Goal: Information Seeking & Learning: Learn about a topic

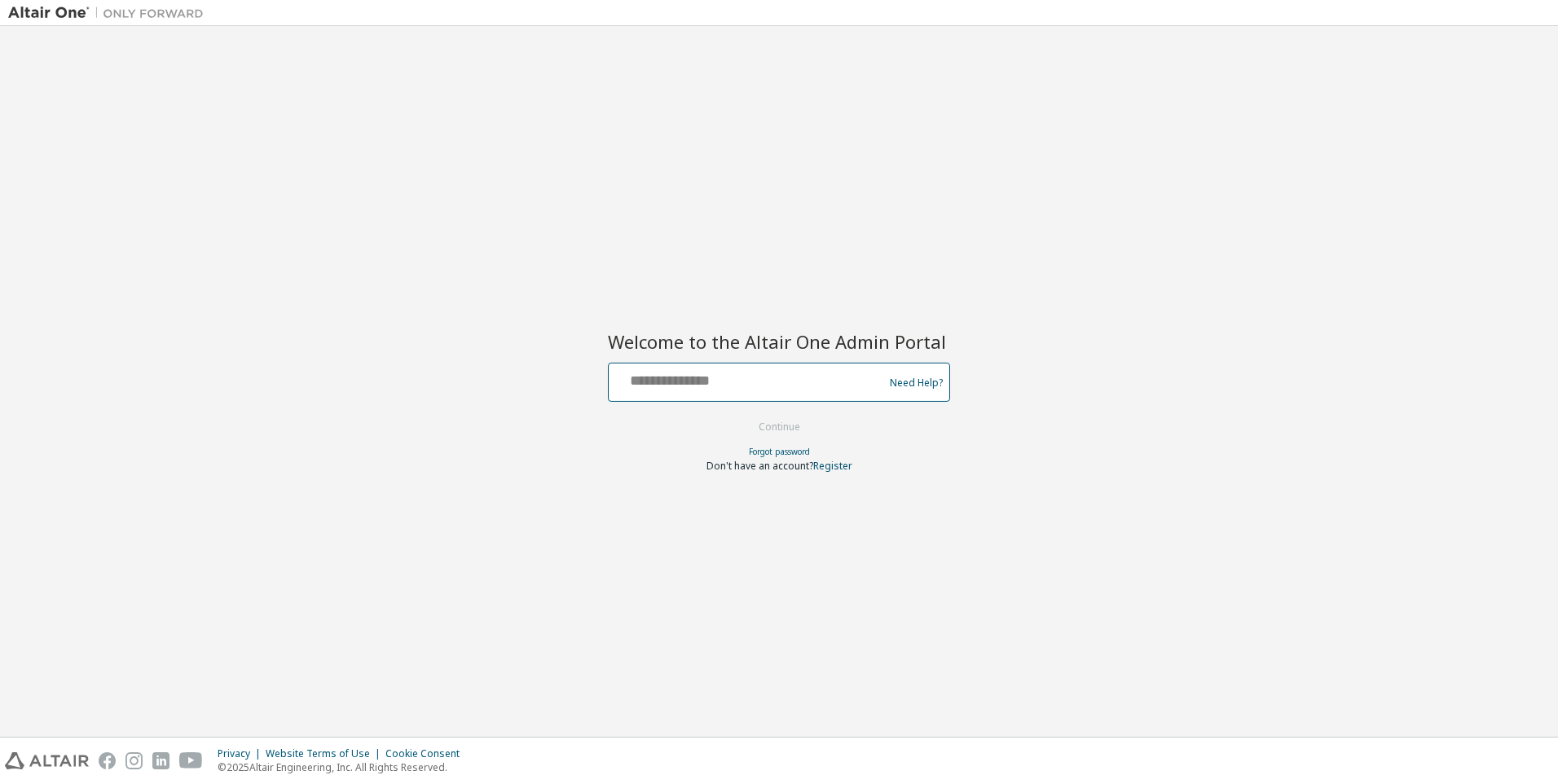
click at [657, 385] on input "text" at bounding box center [748, 378] width 266 height 23
type input "**********"
click at [765, 429] on button "Continue" at bounding box center [779, 427] width 76 height 24
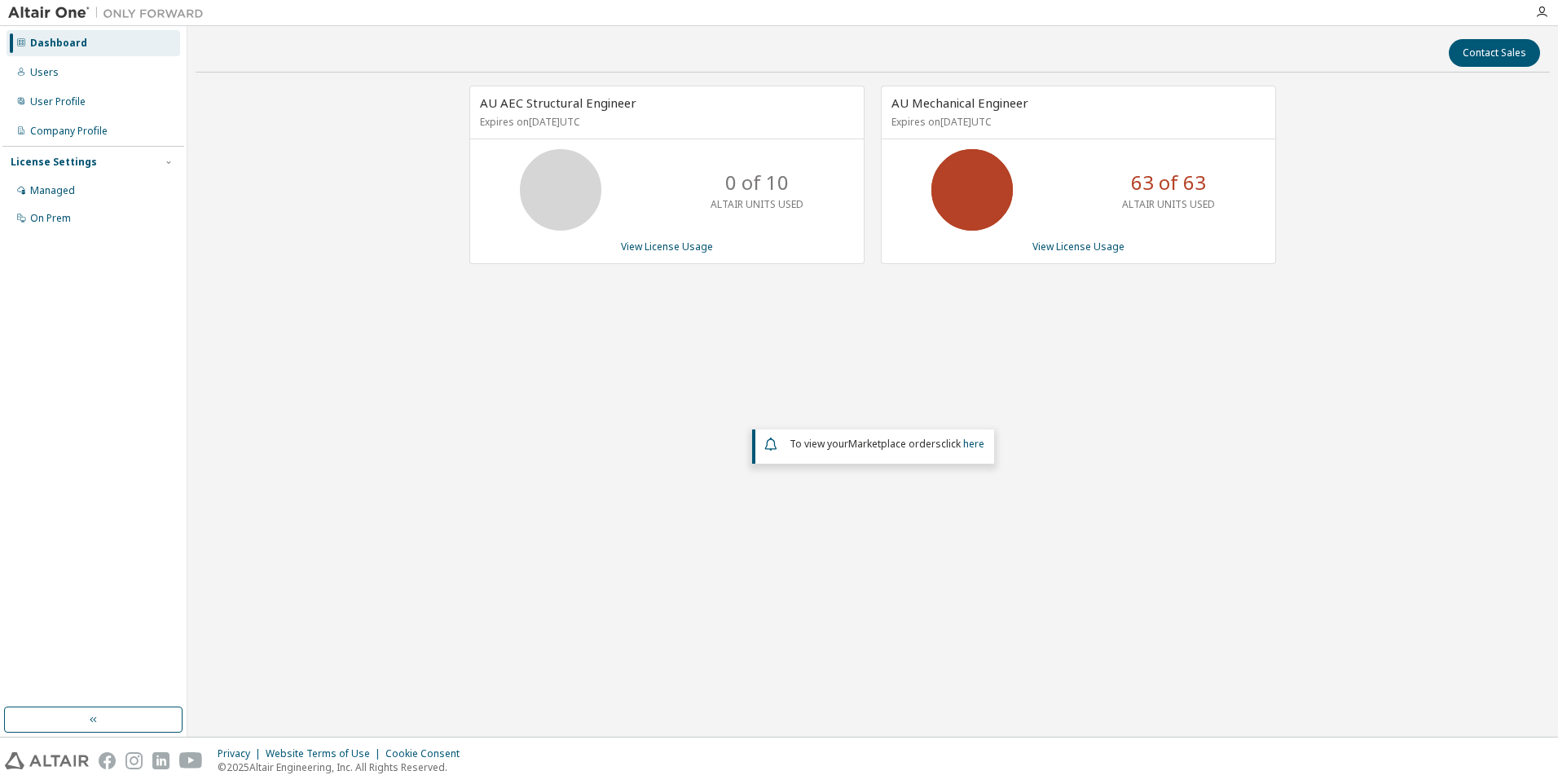
click at [977, 202] on icon at bounding box center [971, 190] width 41 height 41
click at [73, 192] on div "Managed" at bounding box center [53, 191] width 45 height 13
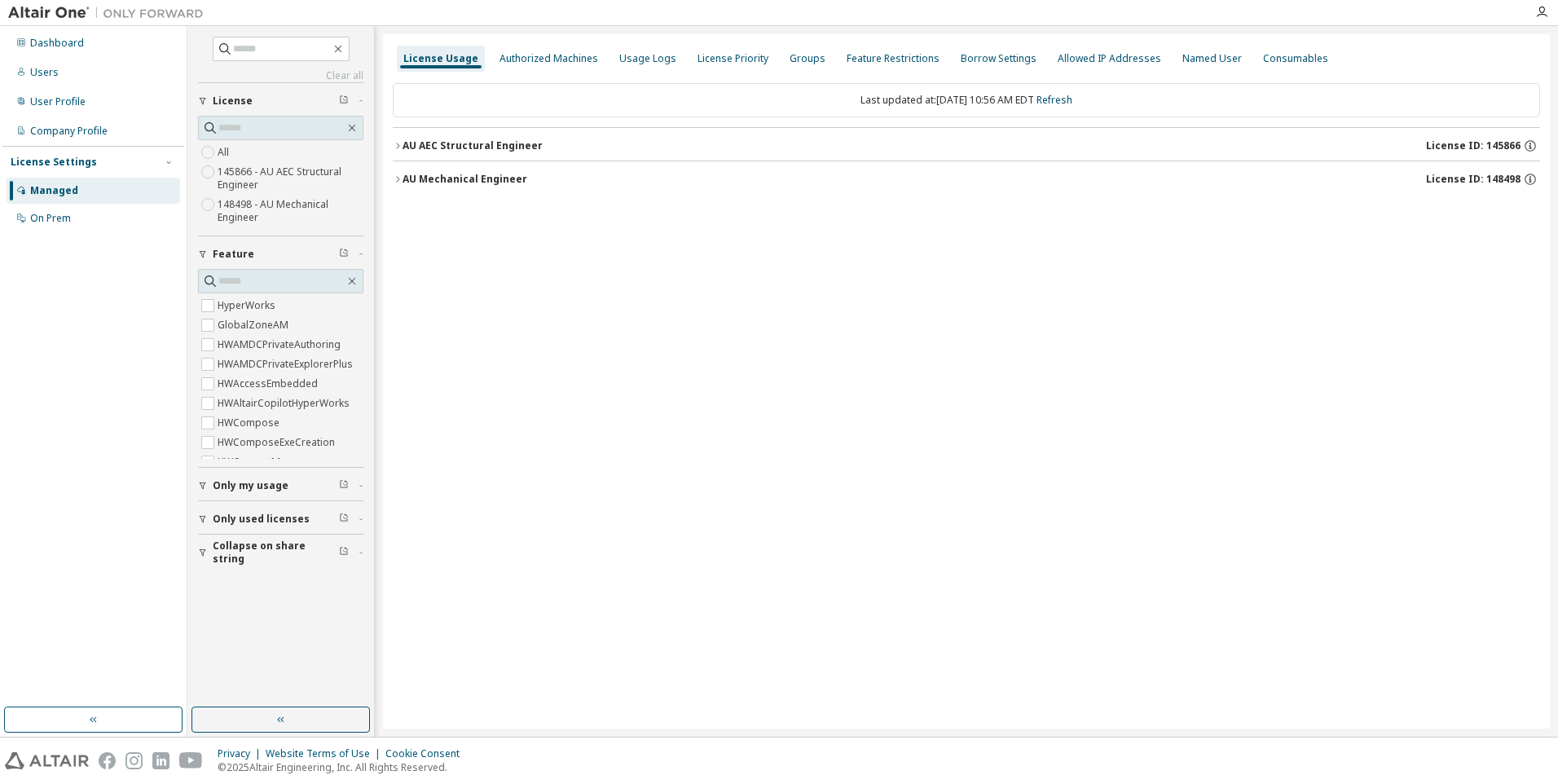
click at [399, 180] on icon "button" at bounding box center [397, 179] width 10 height 10
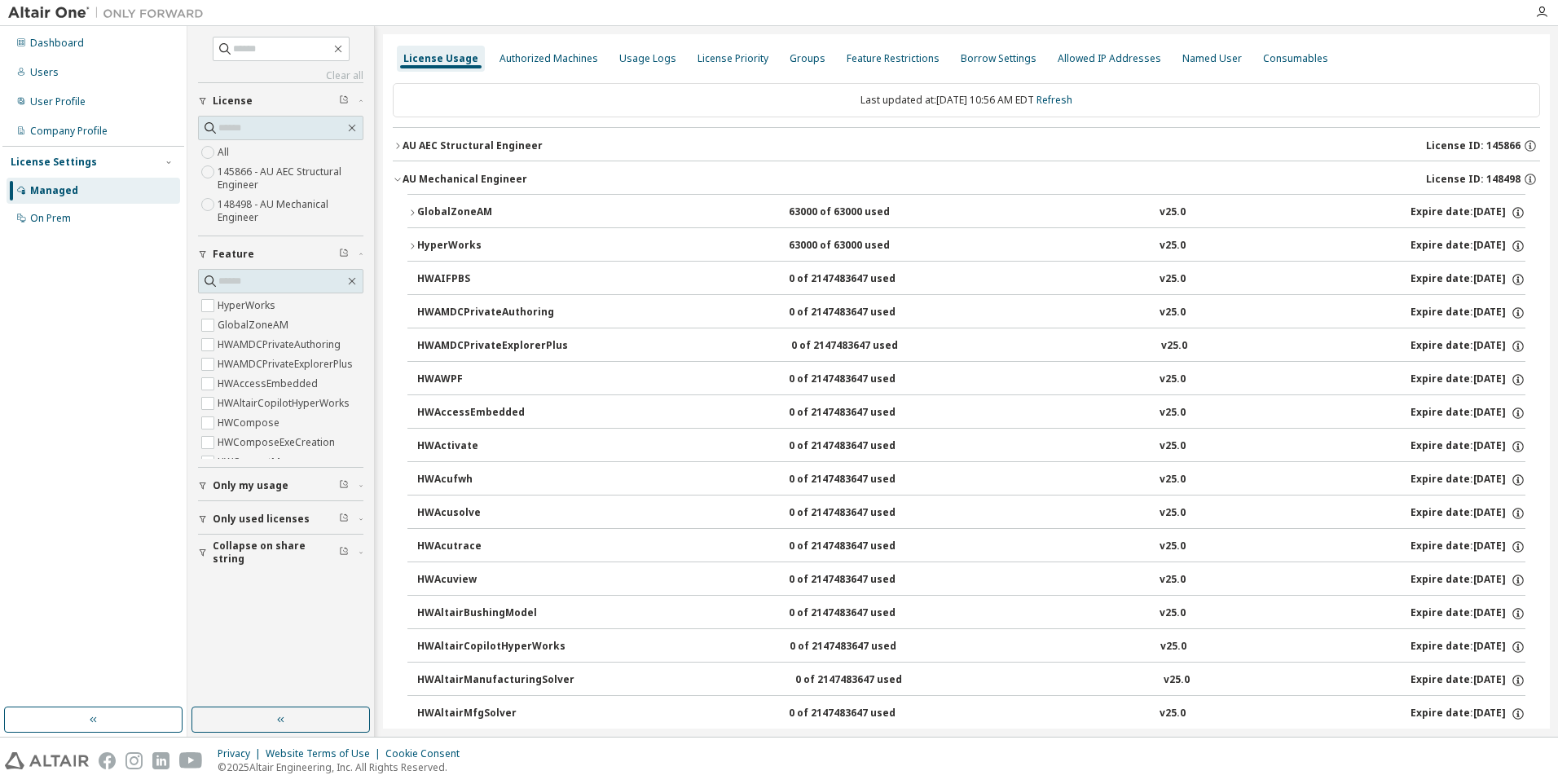
click at [414, 213] on icon "button" at bounding box center [413, 213] width 10 height 10
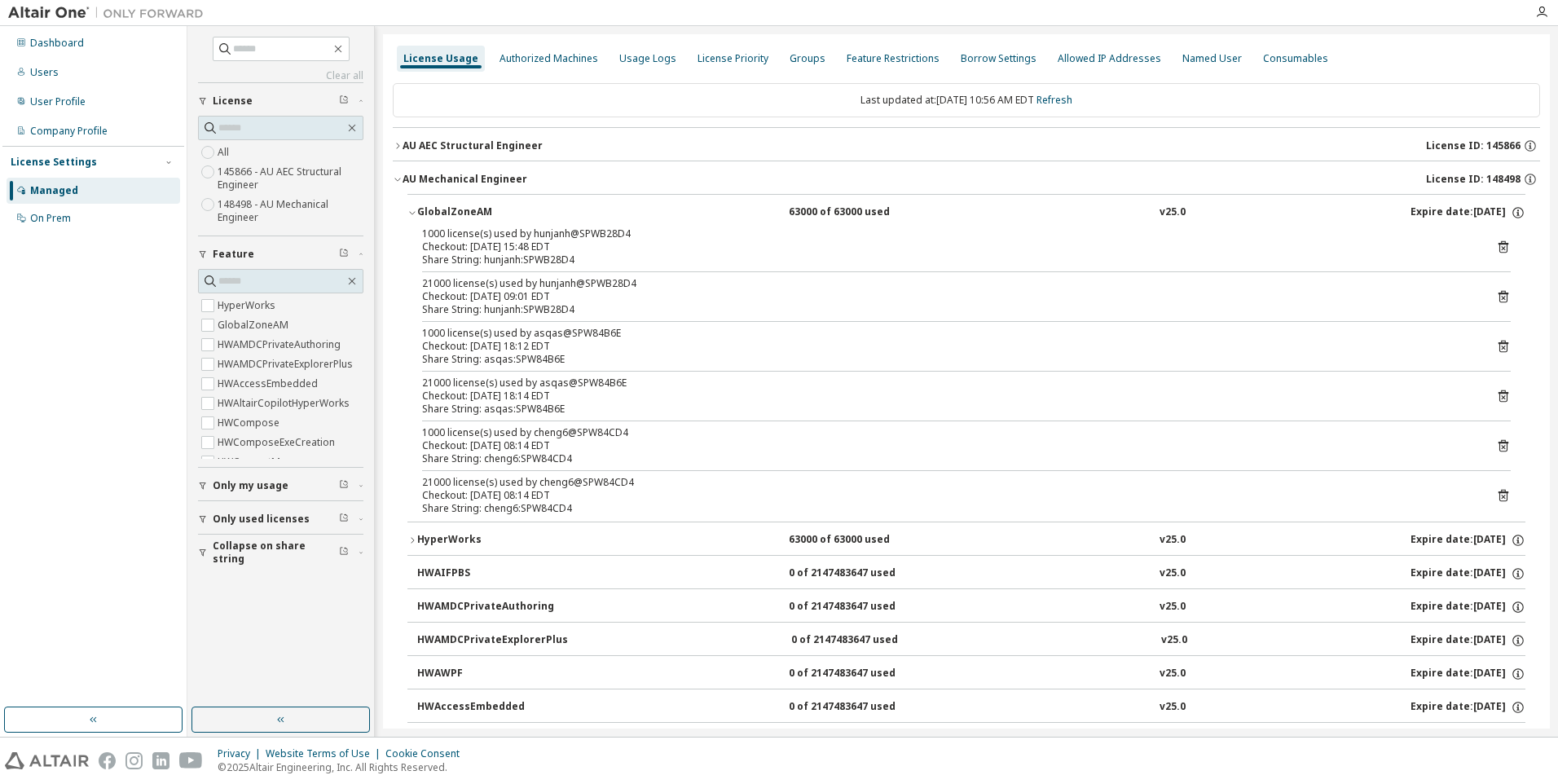
click at [410, 541] on icon "button" at bounding box center [413, 541] width 10 height 10
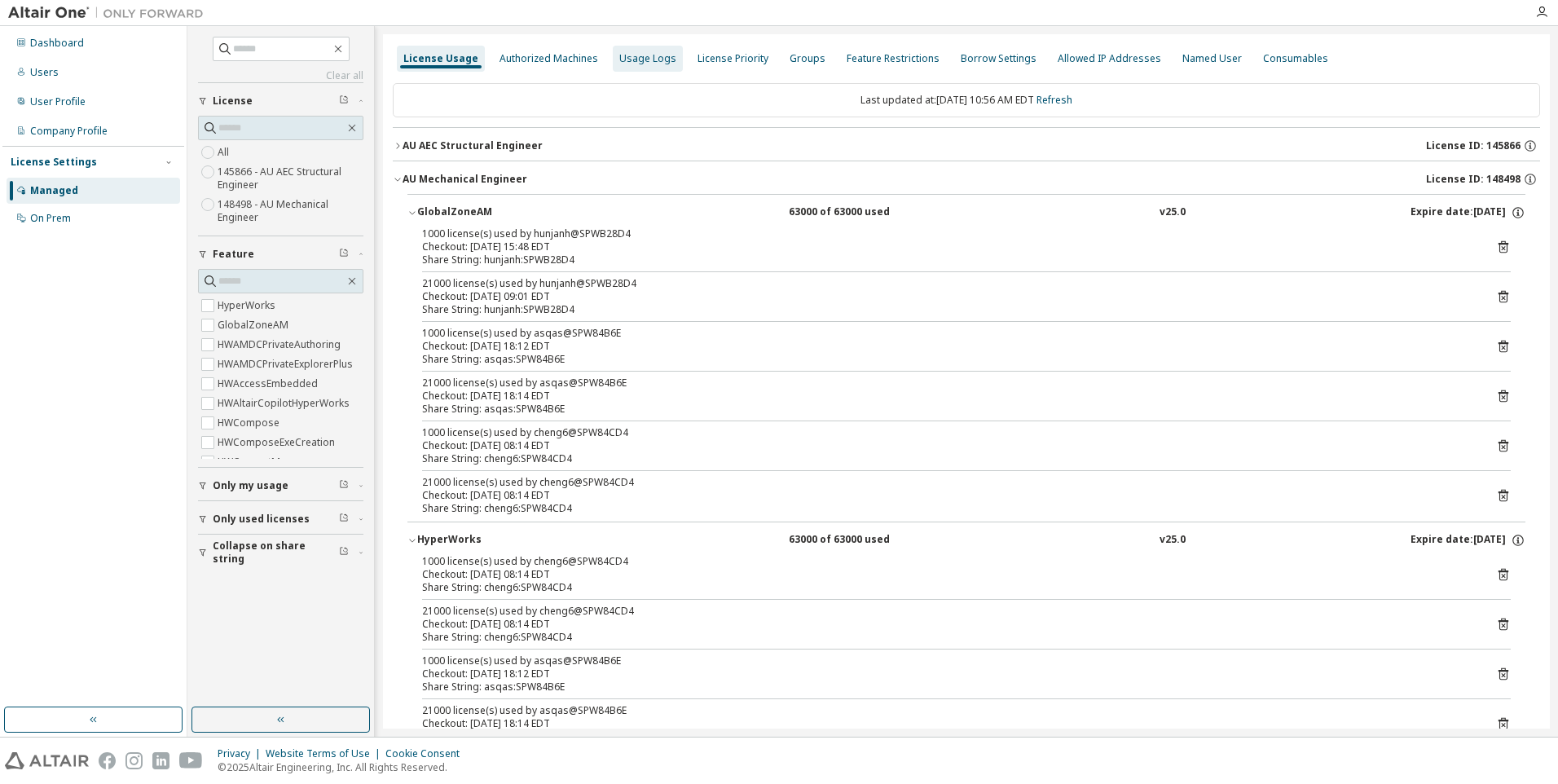
click at [638, 58] on div "Usage Logs" at bounding box center [648, 59] width 57 height 13
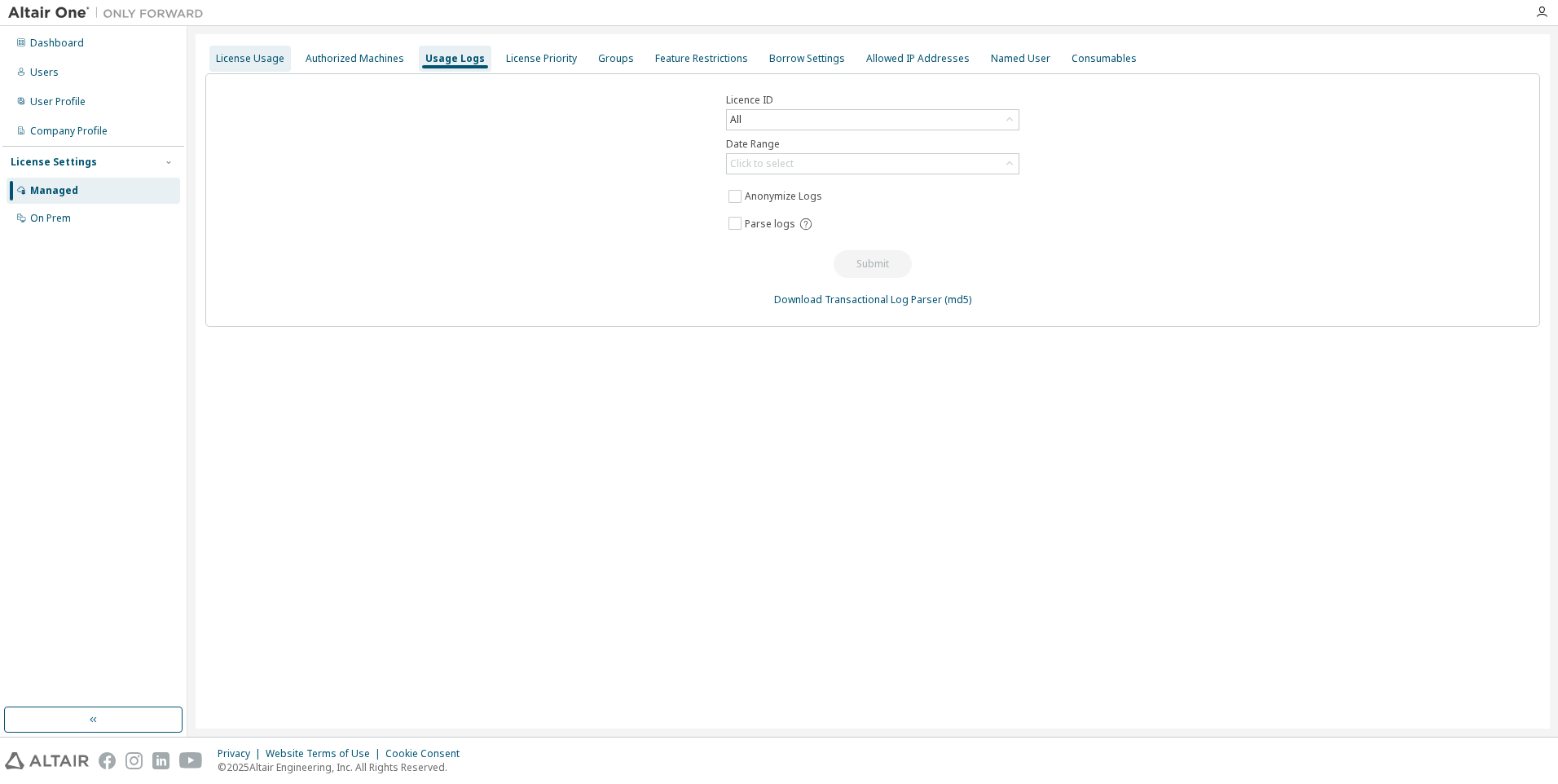
click at [234, 62] on div "License Usage" at bounding box center [250, 59] width 69 height 13
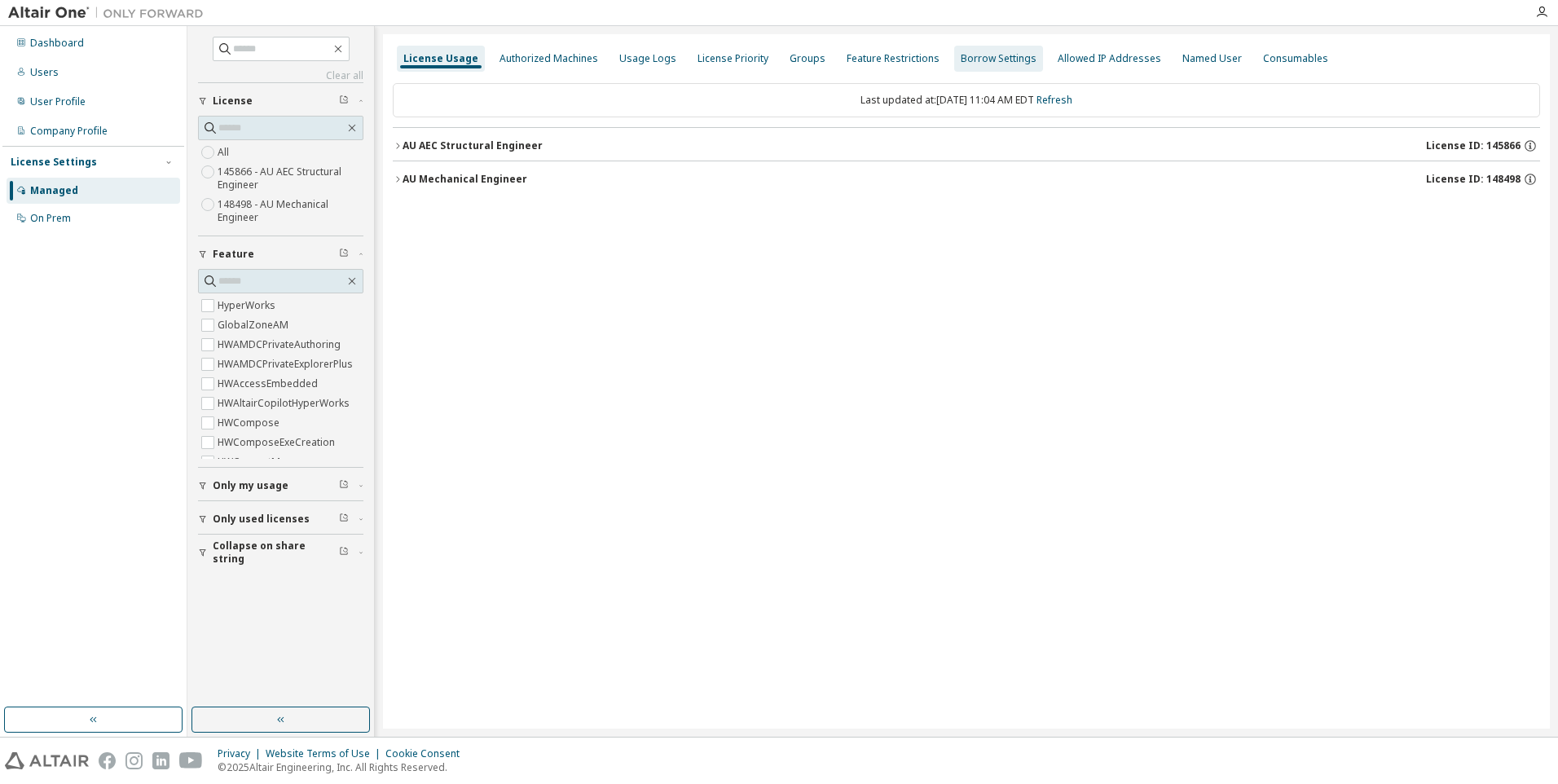
click at [797, 50] on div "Groups" at bounding box center [807, 59] width 49 height 26
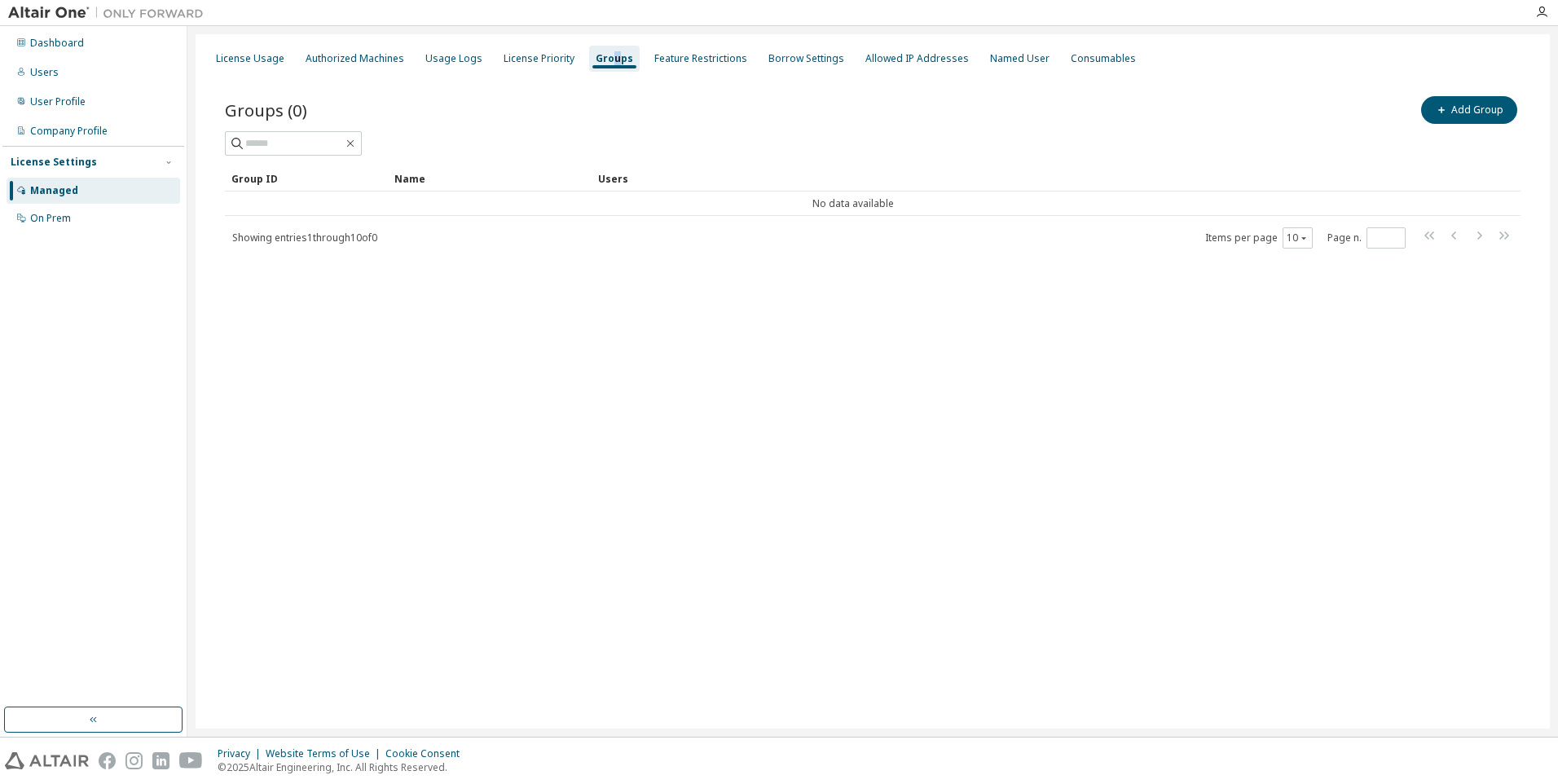
click at [281, 177] on div "Group ID" at bounding box center [306, 178] width 150 height 26
click at [320, 177] on div "Group ID" at bounding box center [306, 178] width 150 height 26
drag, startPoint x: 272, startPoint y: 198, endPoint x: 269, endPoint y: 238, distance: 40.1
click at [274, 203] on td "No data available" at bounding box center [853, 203] width 1256 height 24
click at [276, 233] on span "Showing entries 1 through 10 of 0" at bounding box center [305, 238] width 145 height 14
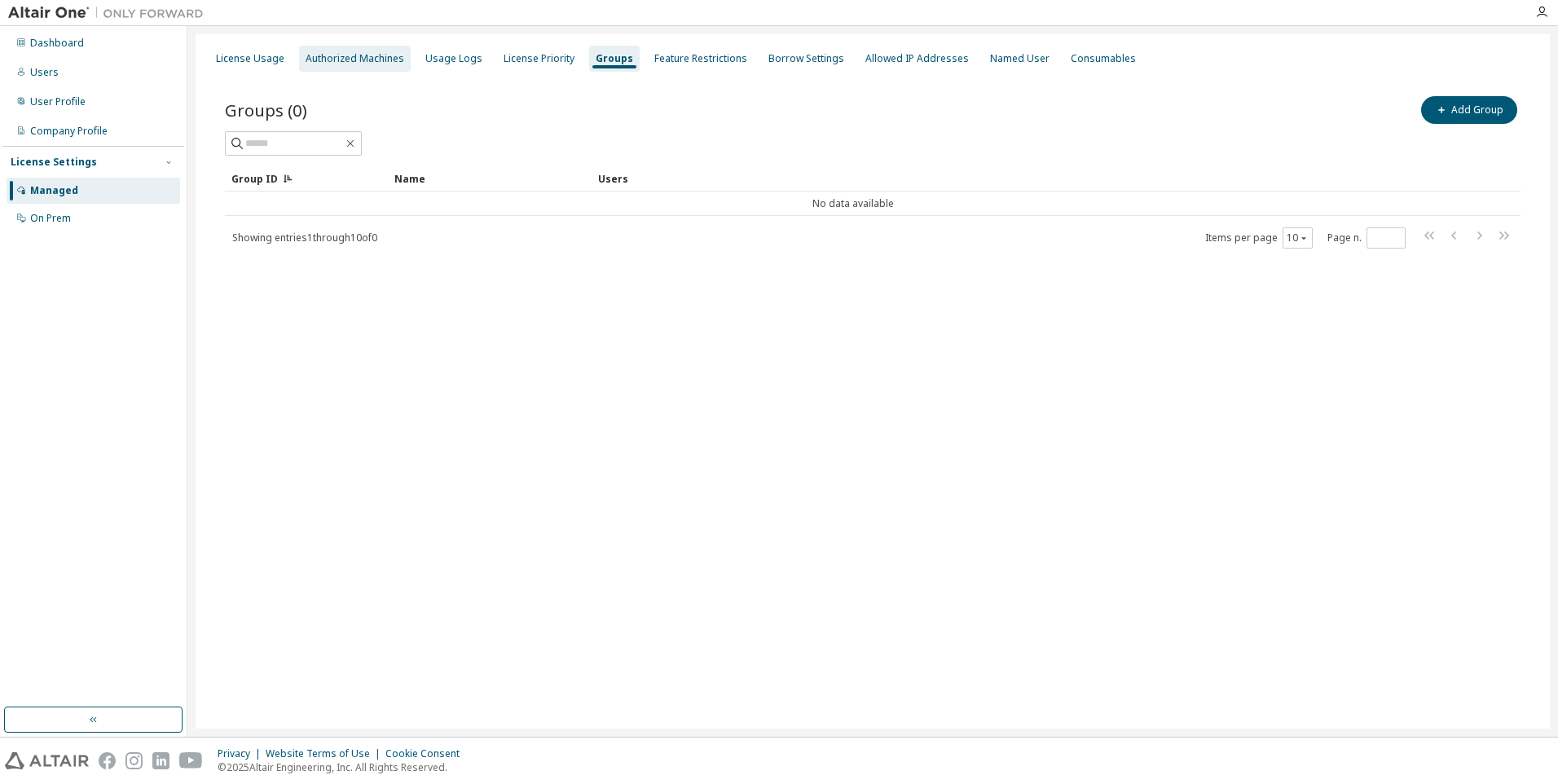
click at [359, 59] on div "Authorized Machines" at bounding box center [355, 59] width 99 height 13
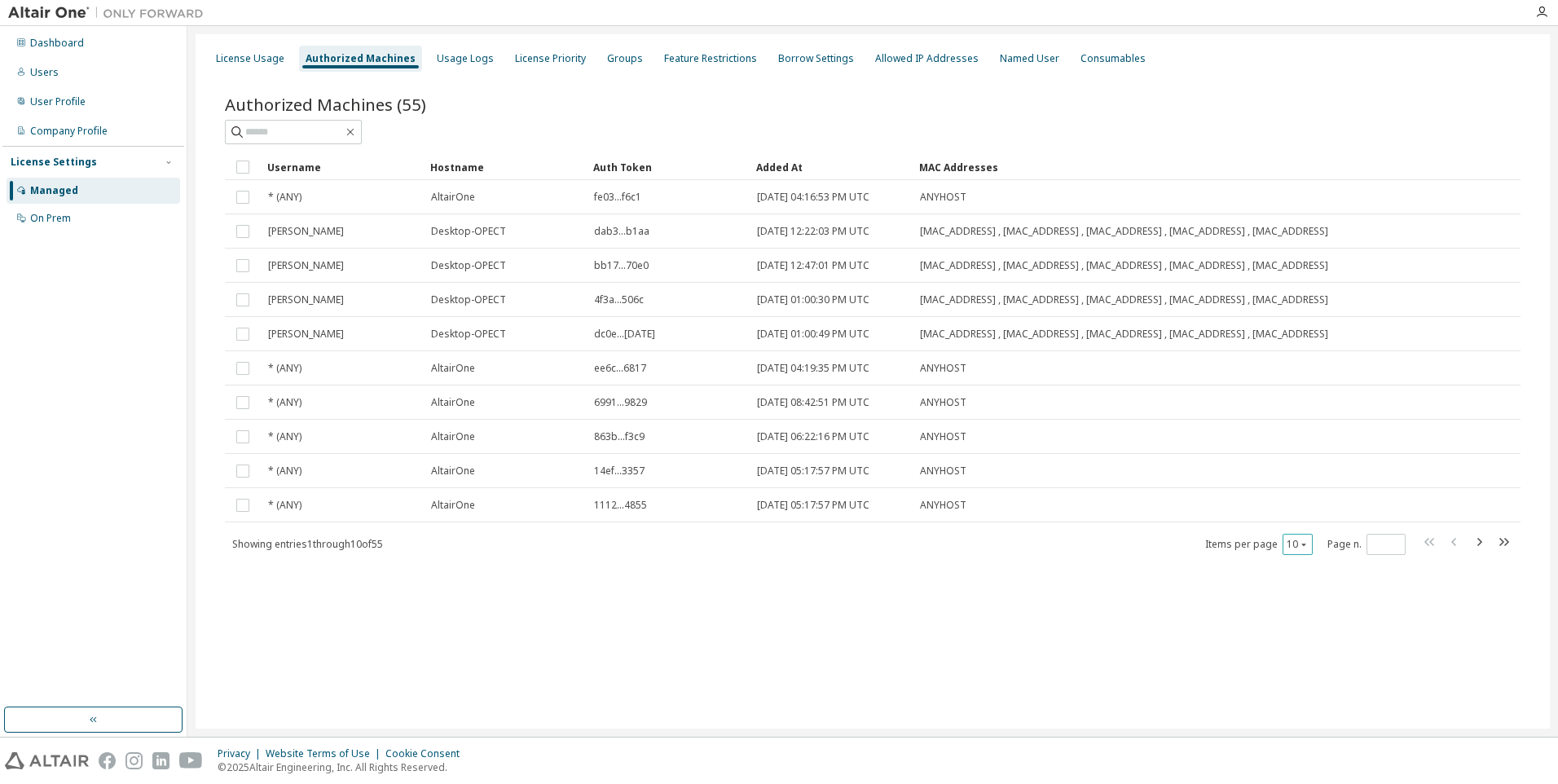
click at [1310, 555] on div "10" at bounding box center [1298, 544] width 30 height 21
click at [1304, 549] on icon "button" at bounding box center [1304, 545] width 10 height 10
click at [1304, 665] on div "100" at bounding box center [1348, 670] width 131 height 19
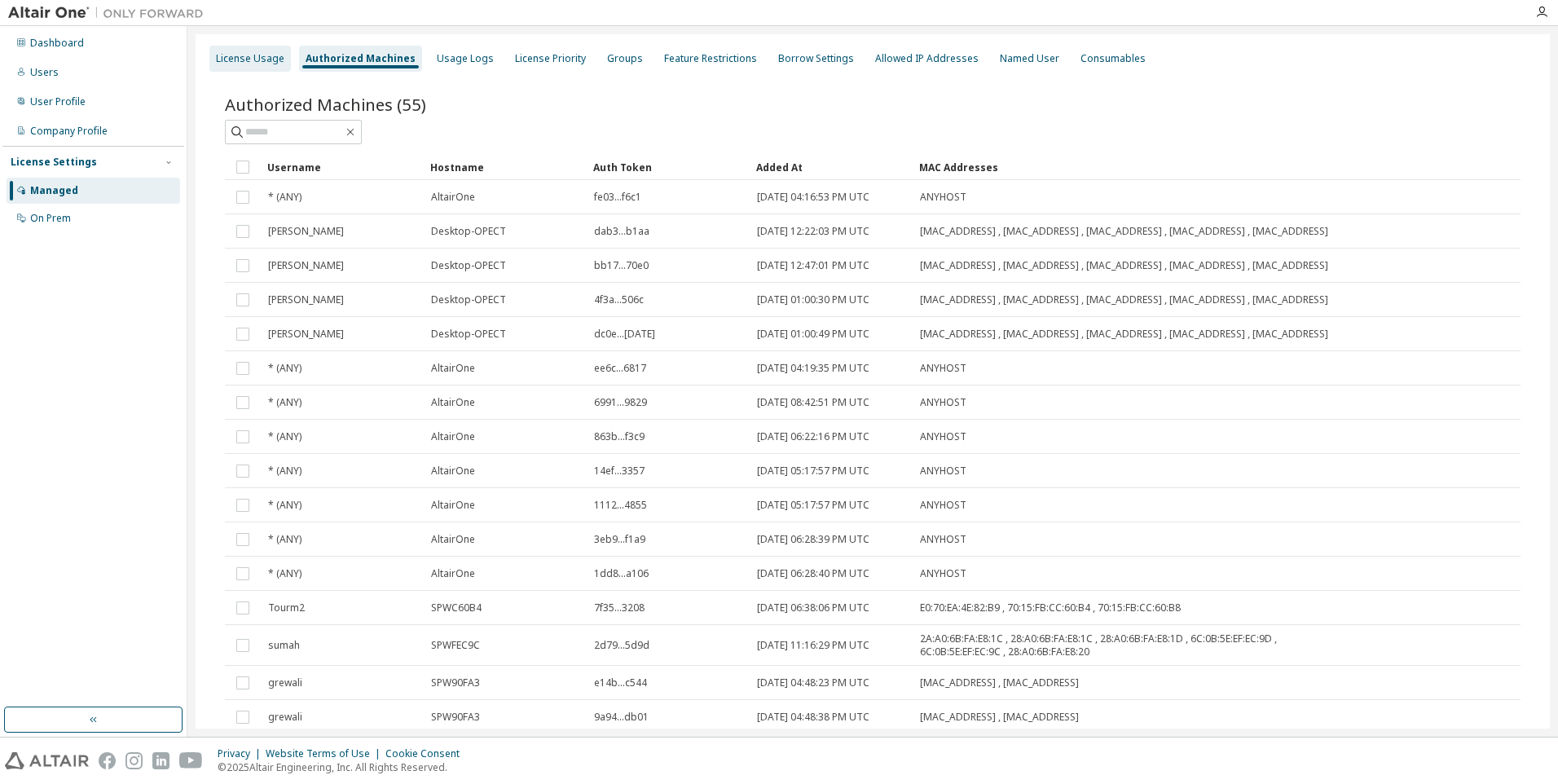
click at [238, 49] on div "License Usage" at bounding box center [249, 59] width 81 height 26
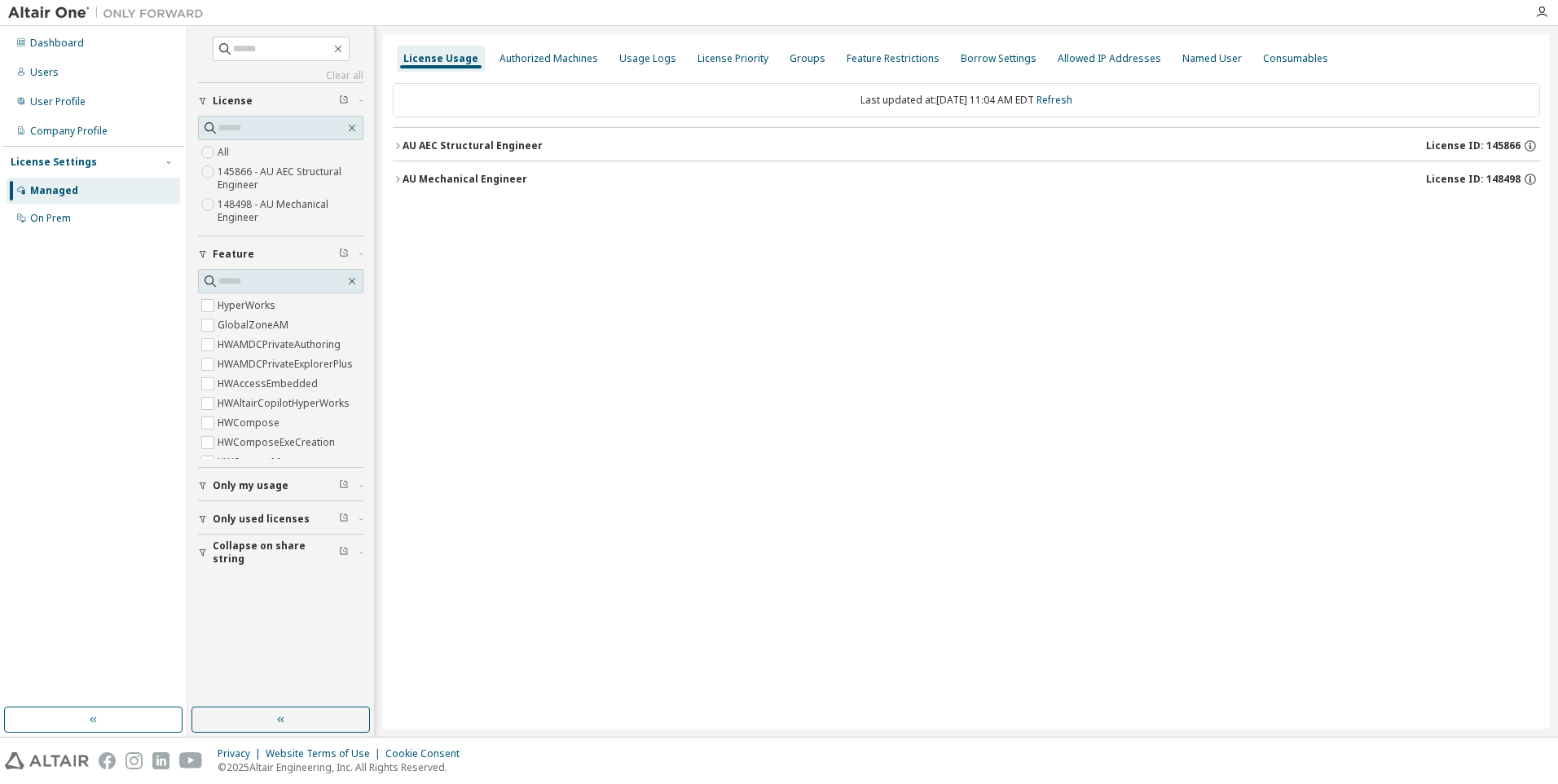
click at [396, 146] on icon "button" at bounding box center [397, 146] width 10 height 10
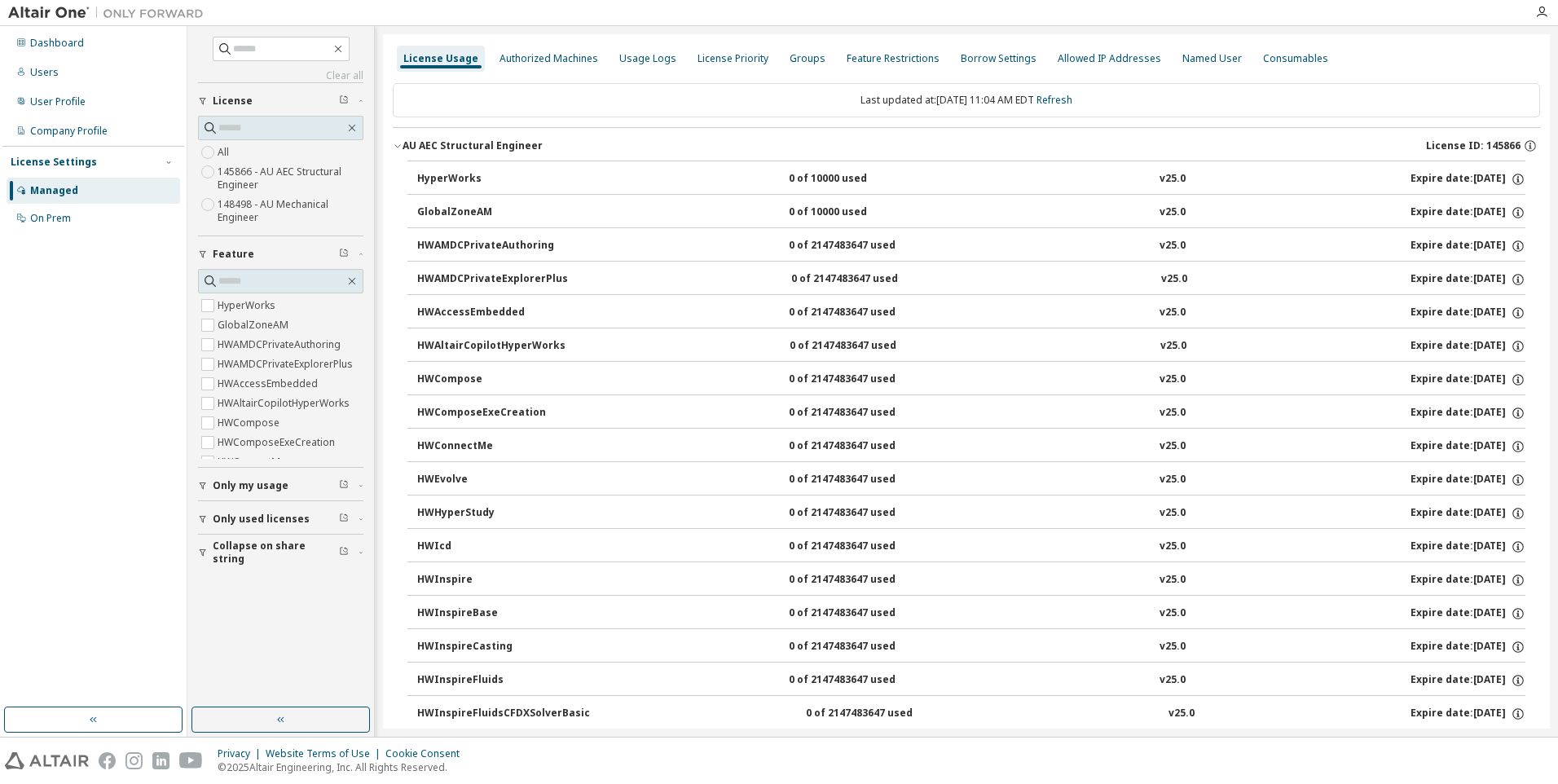
click at [396, 146] on icon "button" at bounding box center [397, 146] width 10 height 10
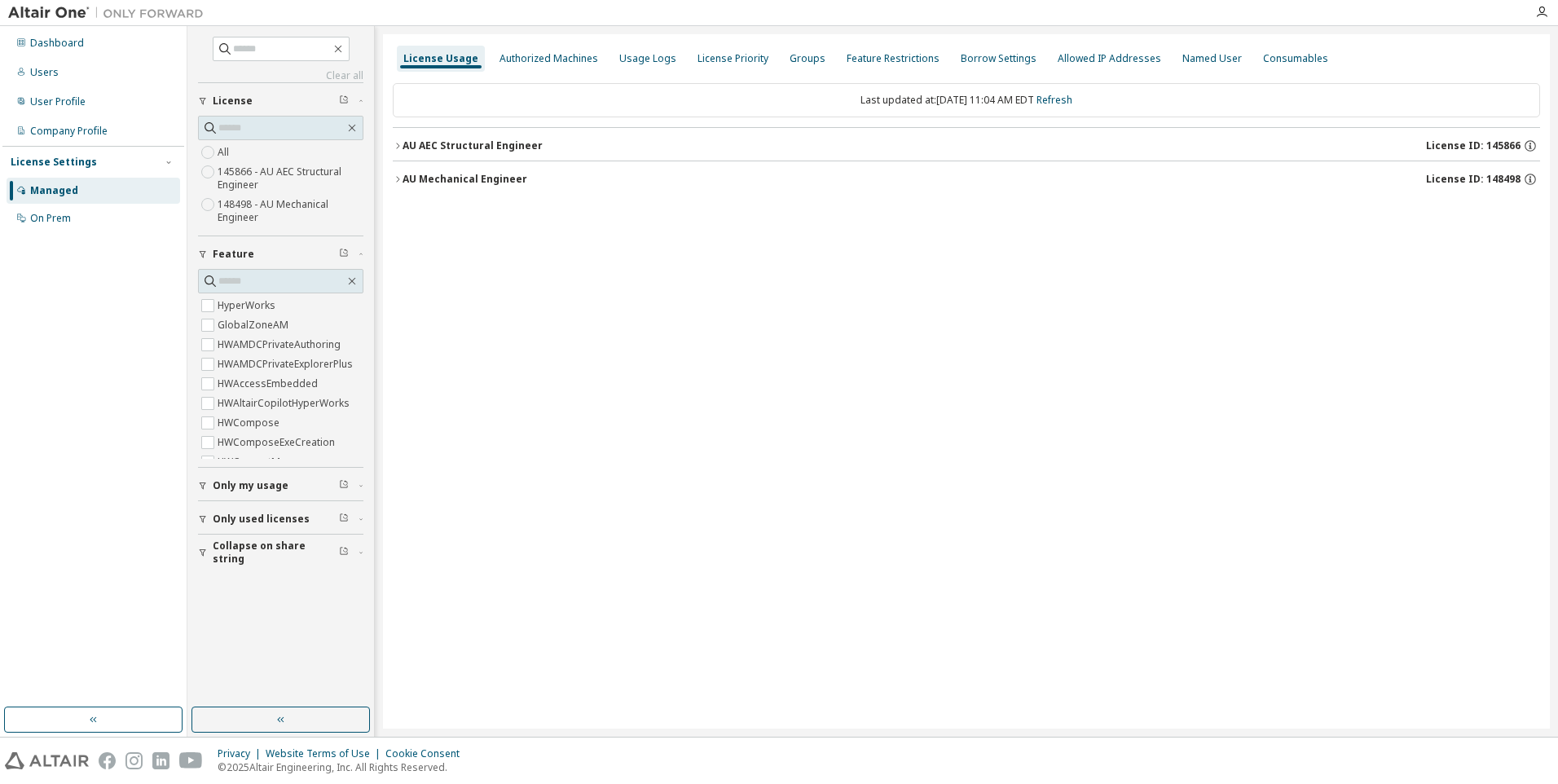
click at [397, 177] on icon "button" at bounding box center [397, 178] width 3 height 6
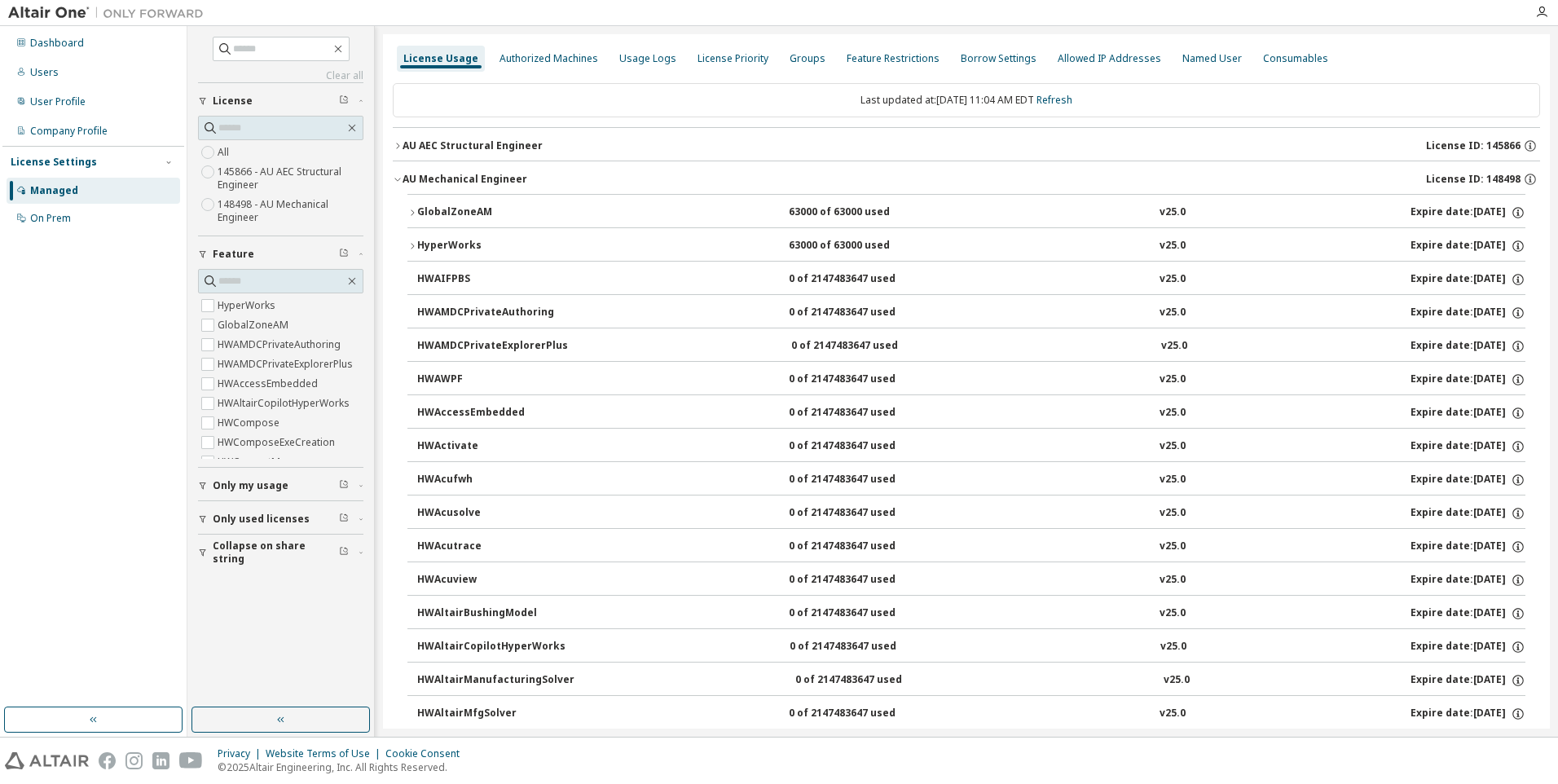
click at [413, 243] on icon "button" at bounding box center [413, 246] width 10 height 10
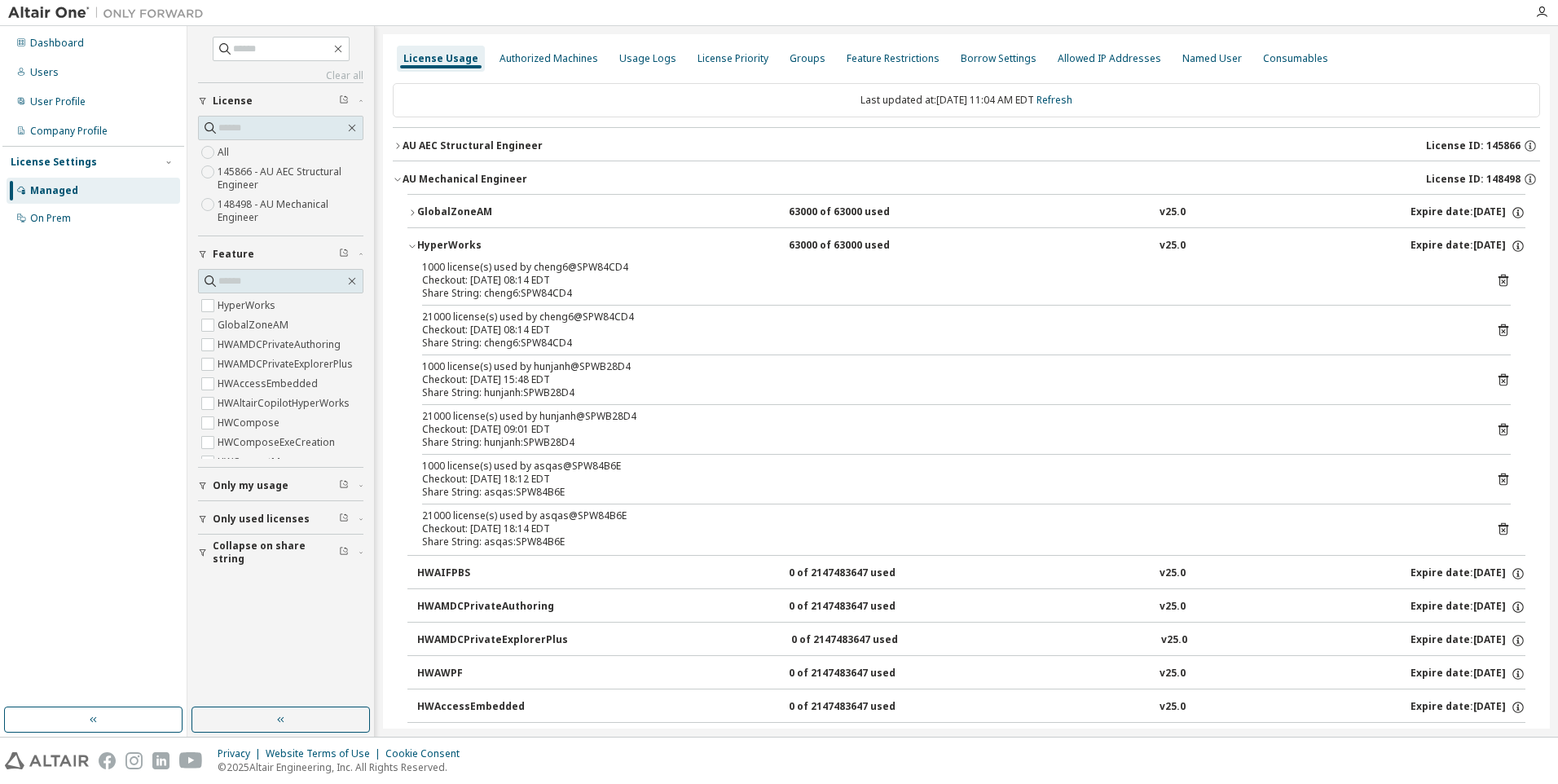
click at [560, 525] on div "Checkout: 2025-09-04 18:14 EDT" at bounding box center [946, 529] width 1049 height 13
click at [1496, 478] on icon at bounding box center [1504, 479] width 15 height 15
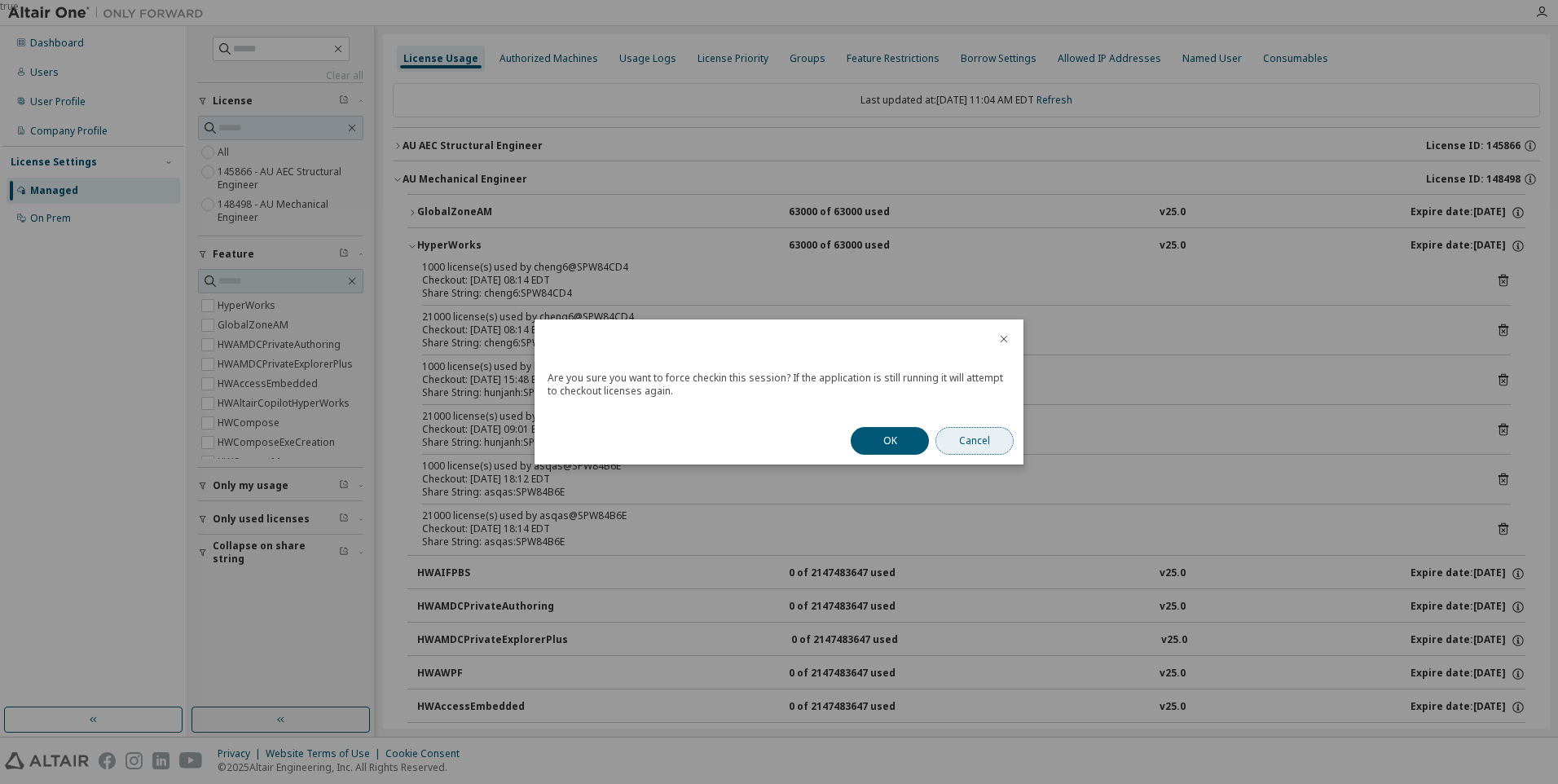
click at [982, 438] on button "Cancel" at bounding box center [974, 440] width 78 height 28
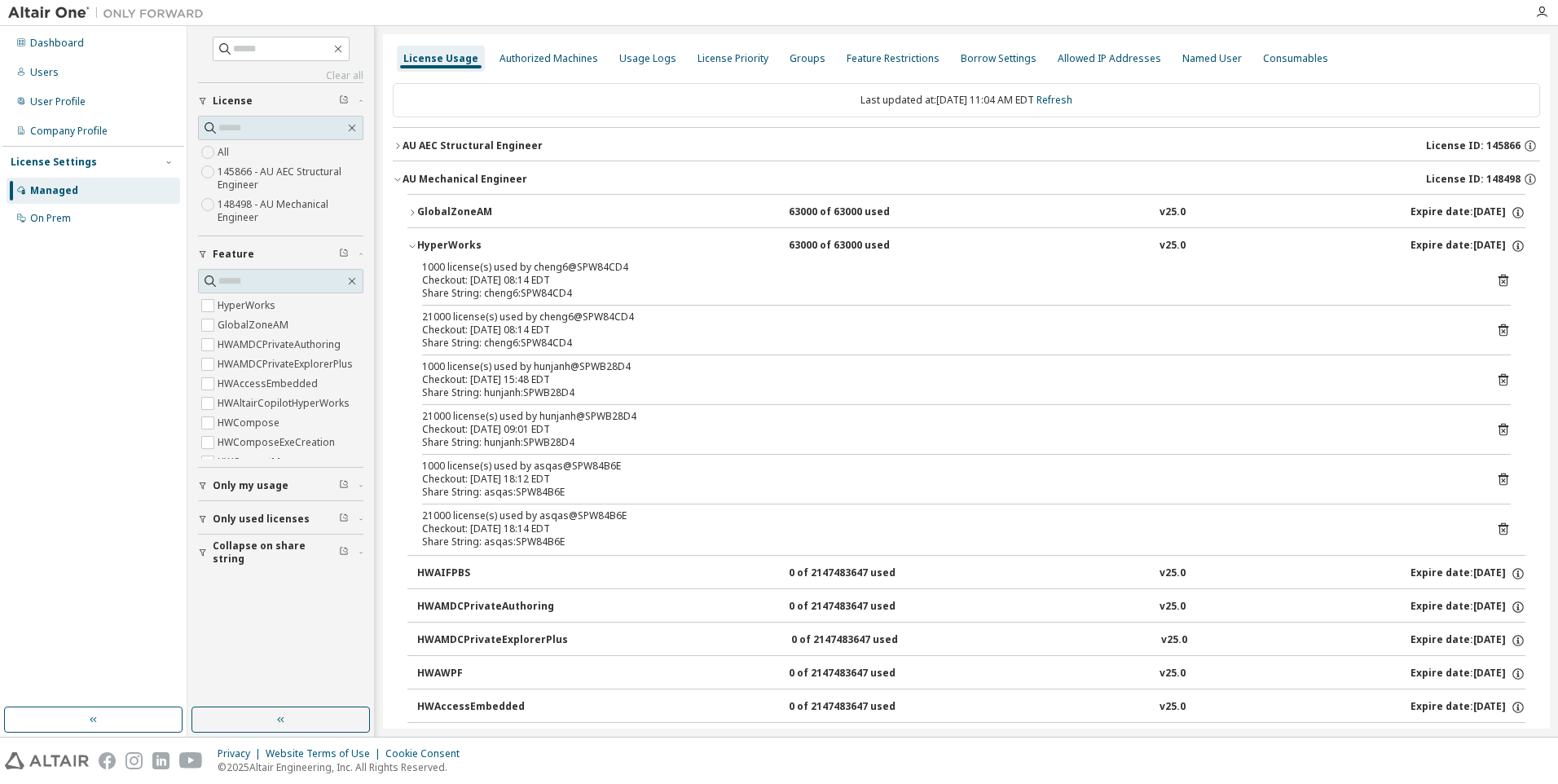
click at [411, 249] on icon "button" at bounding box center [413, 246] width 10 height 10
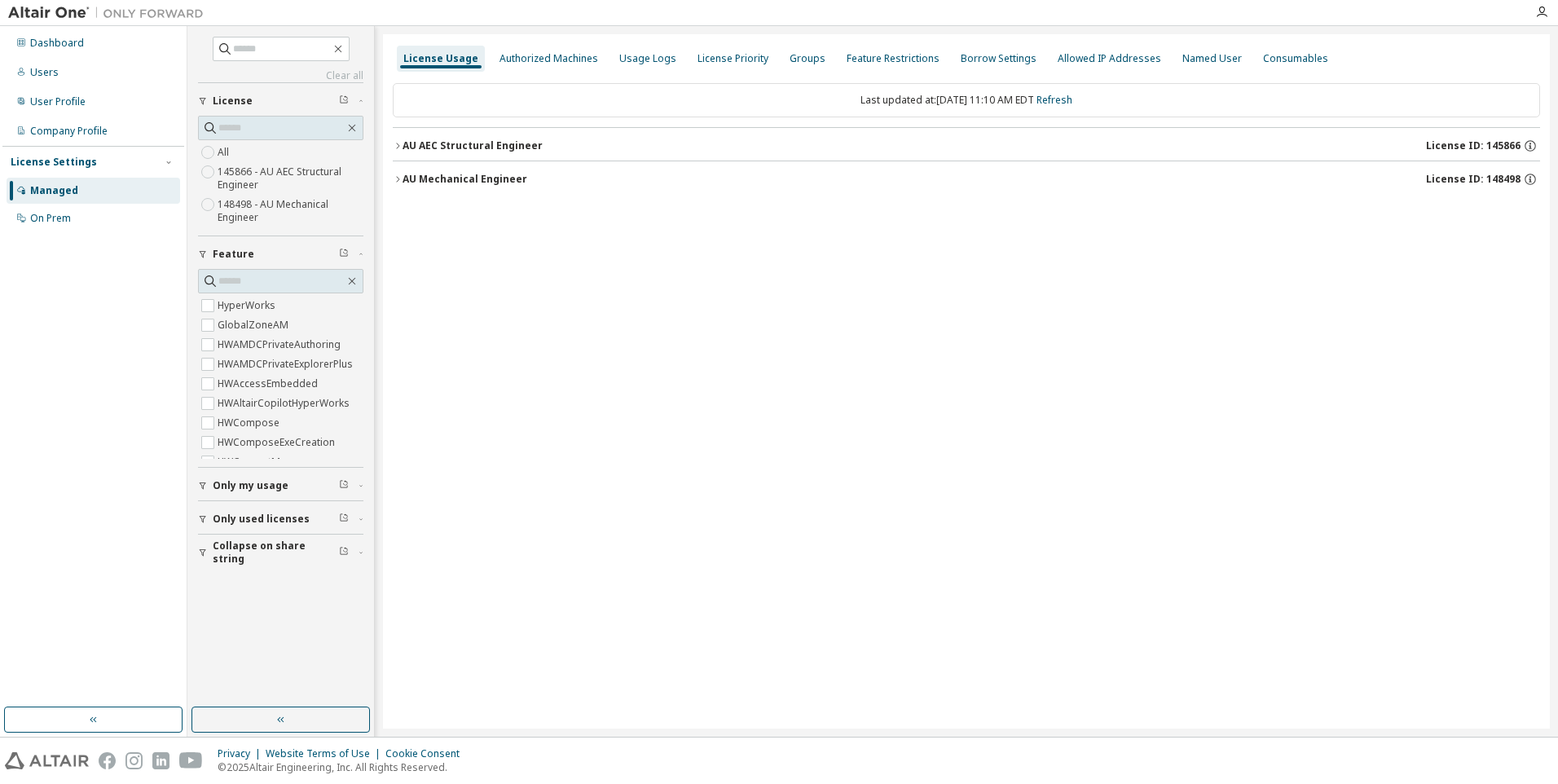
click at [394, 177] on icon "button" at bounding box center [397, 179] width 10 height 10
click at [399, 181] on icon "button" at bounding box center [397, 179] width 10 height 10
click at [398, 184] on button "AU Mechanical Engineer License ID: 148498" at bounding box center [966, 179] width 1147 height 36
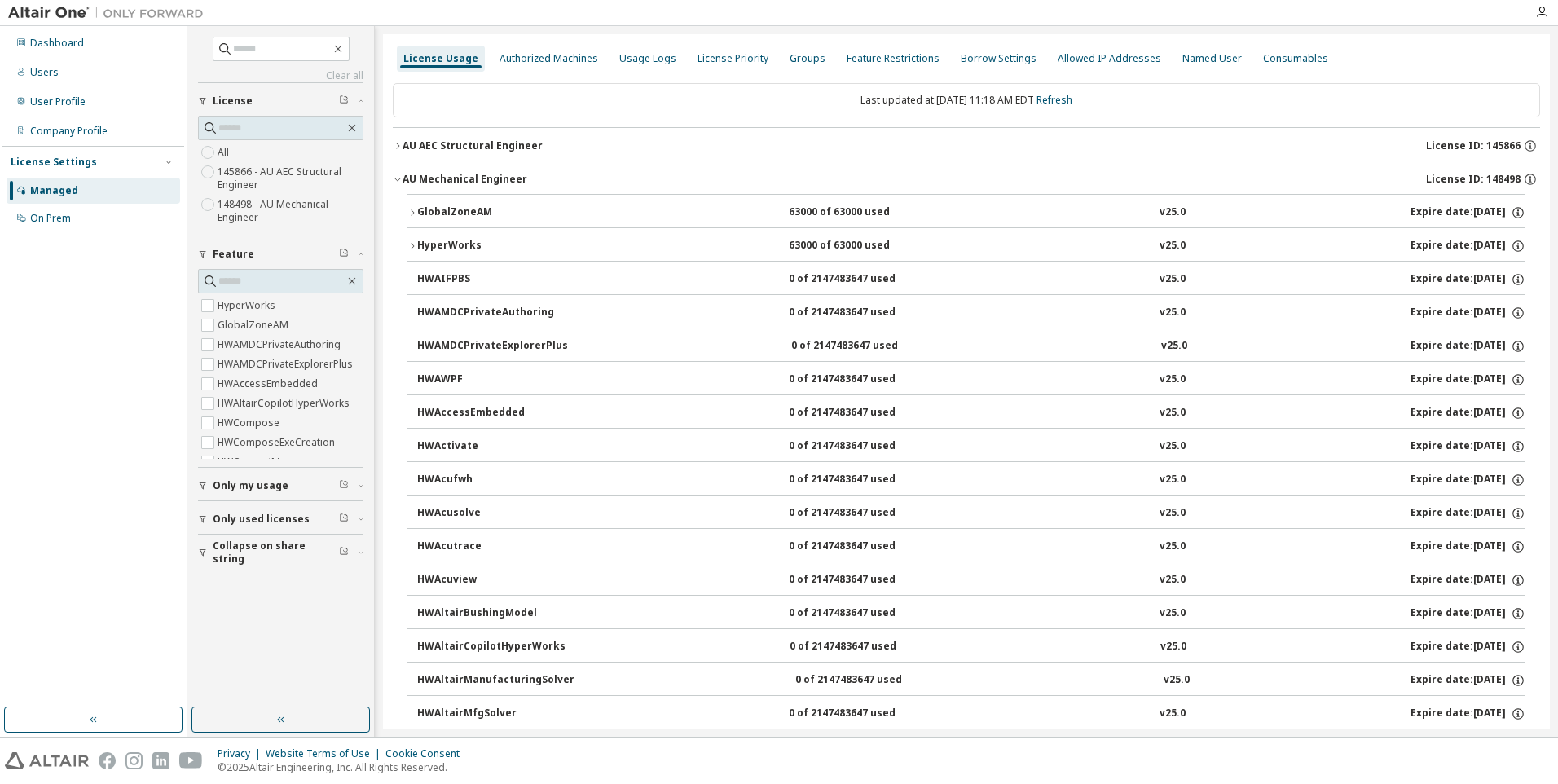
click at [414, 244] on icon "button" at bounding box center [413, 246] width 10 height 10
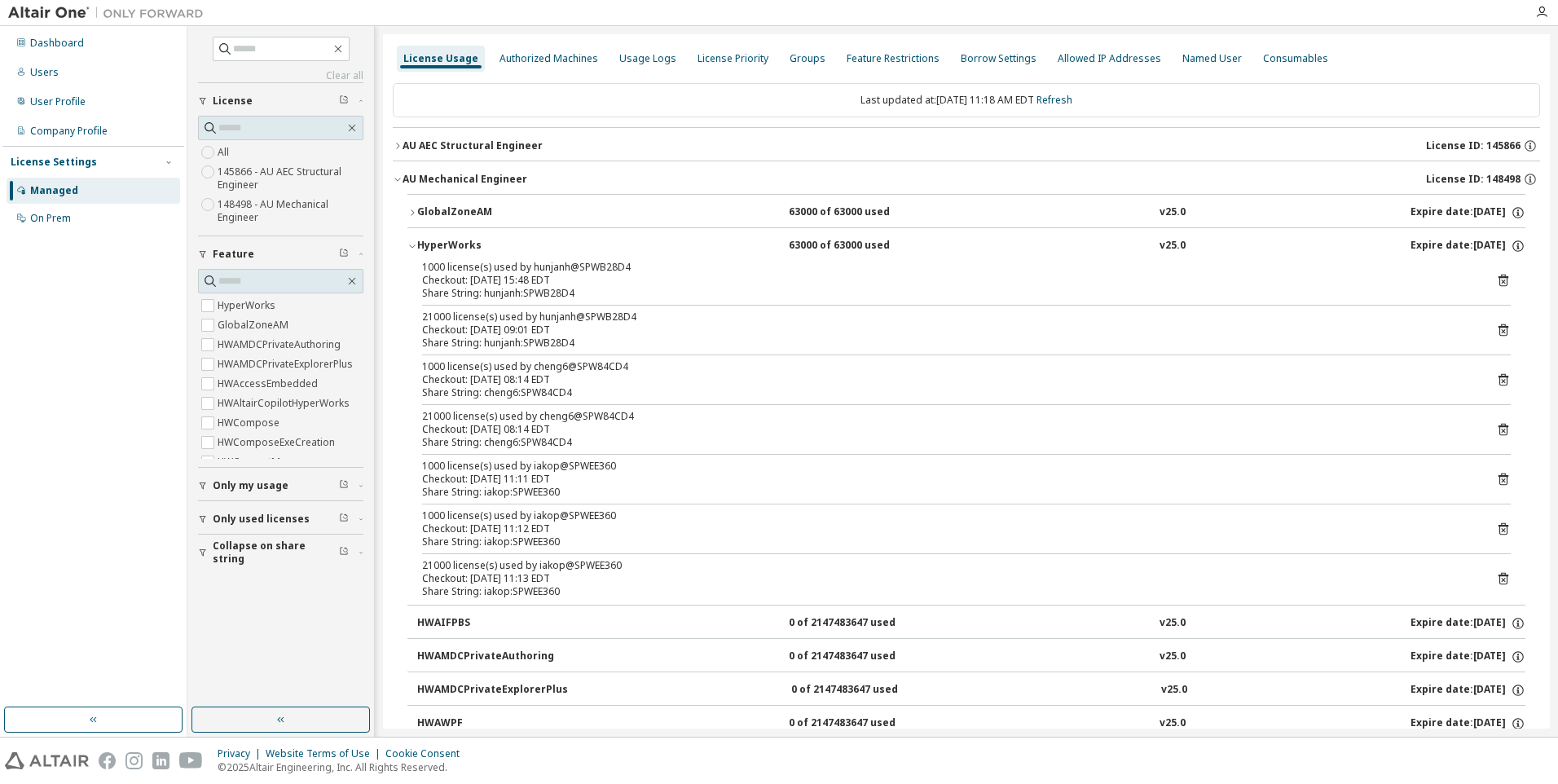
click at [410, 213] on icon "button" at bounding box center [413, 213] width 10 height 10
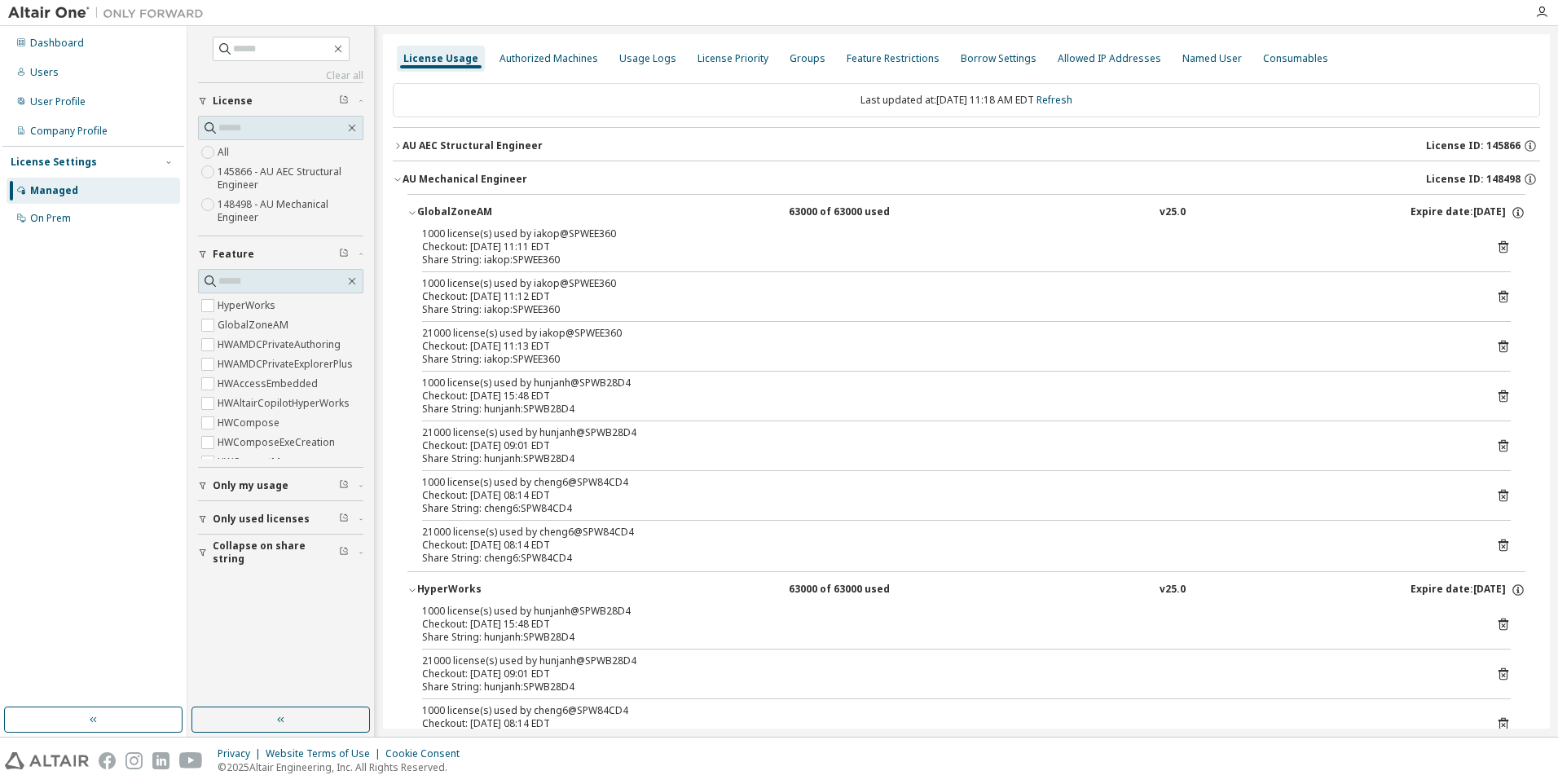
click at [480, 537] on div "21000 license(s) used by cheng6@SPW84CD4" at bounding box center [946, 532] width 1049 height 13
click at [495, 507] on div "Share String: cheng6:SPW84CD4" at bounding box center [946, 509] width 1049 height 13
click at [489, 453] on div "Share String: hunjanh:SPWB28D4" at bounding box center [946, 459] width 1049 height 13
click at [492, 407] on div "Share String: hunjanh:SPWB28D4" at bounding box center [946, 409] width 1049 height 13
click at [483, 354] on div "Share String: iakop:SPWEE360" at bounding box center [946, 360] width 1049 height 13
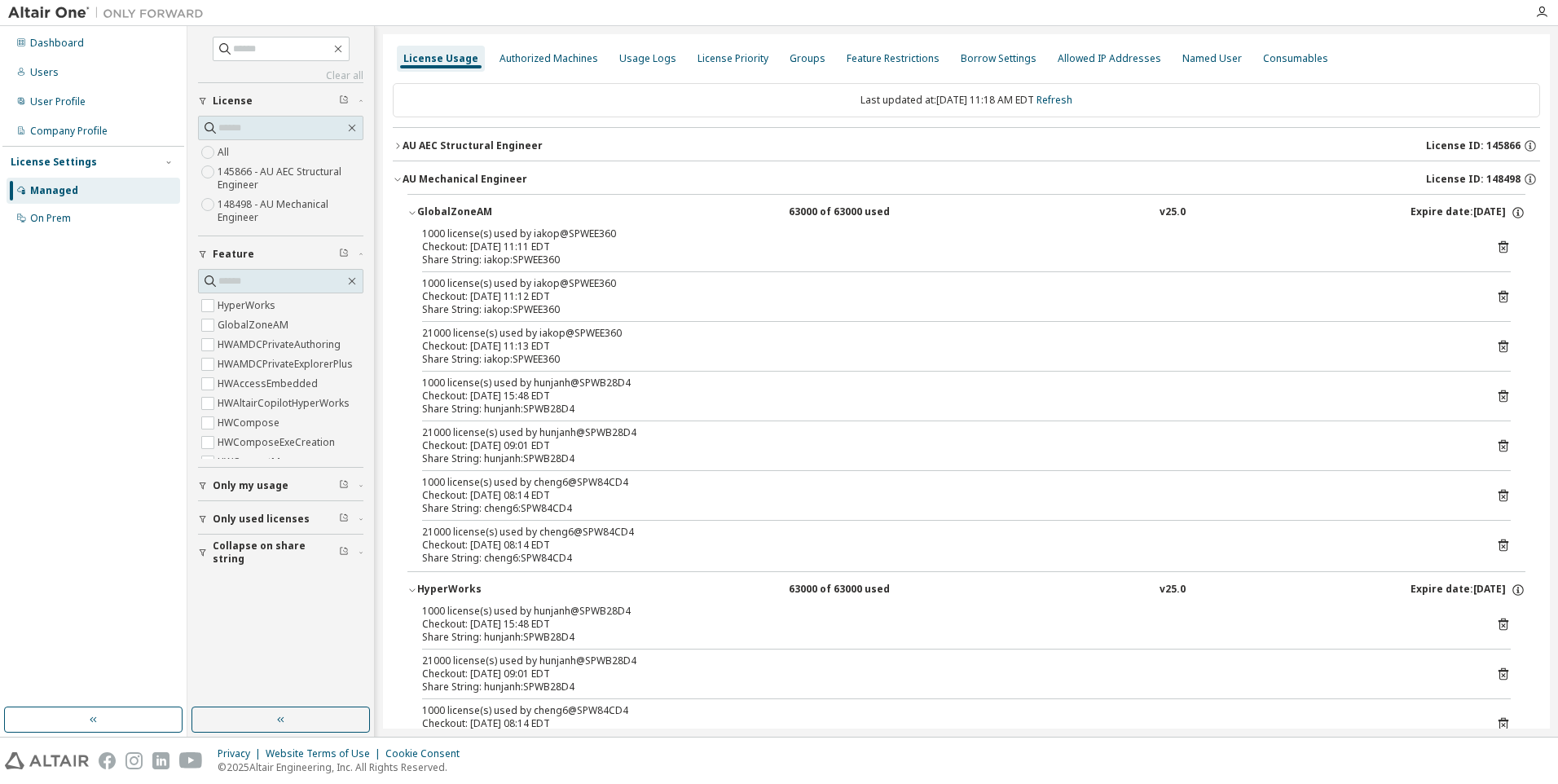
click at [480, 320] on div "1000 license(s) used by iakop@SPWEE360 Checkout: 2025-09-05 11:11 EDT Share Str…" at bounding box center [966, 399] width 1118 height 344
click at [489, 258] on div "Share String: iakop:SPWEE360" at bounding box center [946, 260] width 1049 height 13
click at [482, 246] on div "Checkout: 2025-09-05 11:11 EDT" at bounding box center [946, 247] width 1049 height 13
click at [487, 295] on div "Checkout: [DATE] 11:12 EDT" at bounding box center [946, 297] width 1049 height 13
click at [490, 354] on div "Share String: iakop:SPWEE360" at bounding box center [946, 360] width 1049 height 13
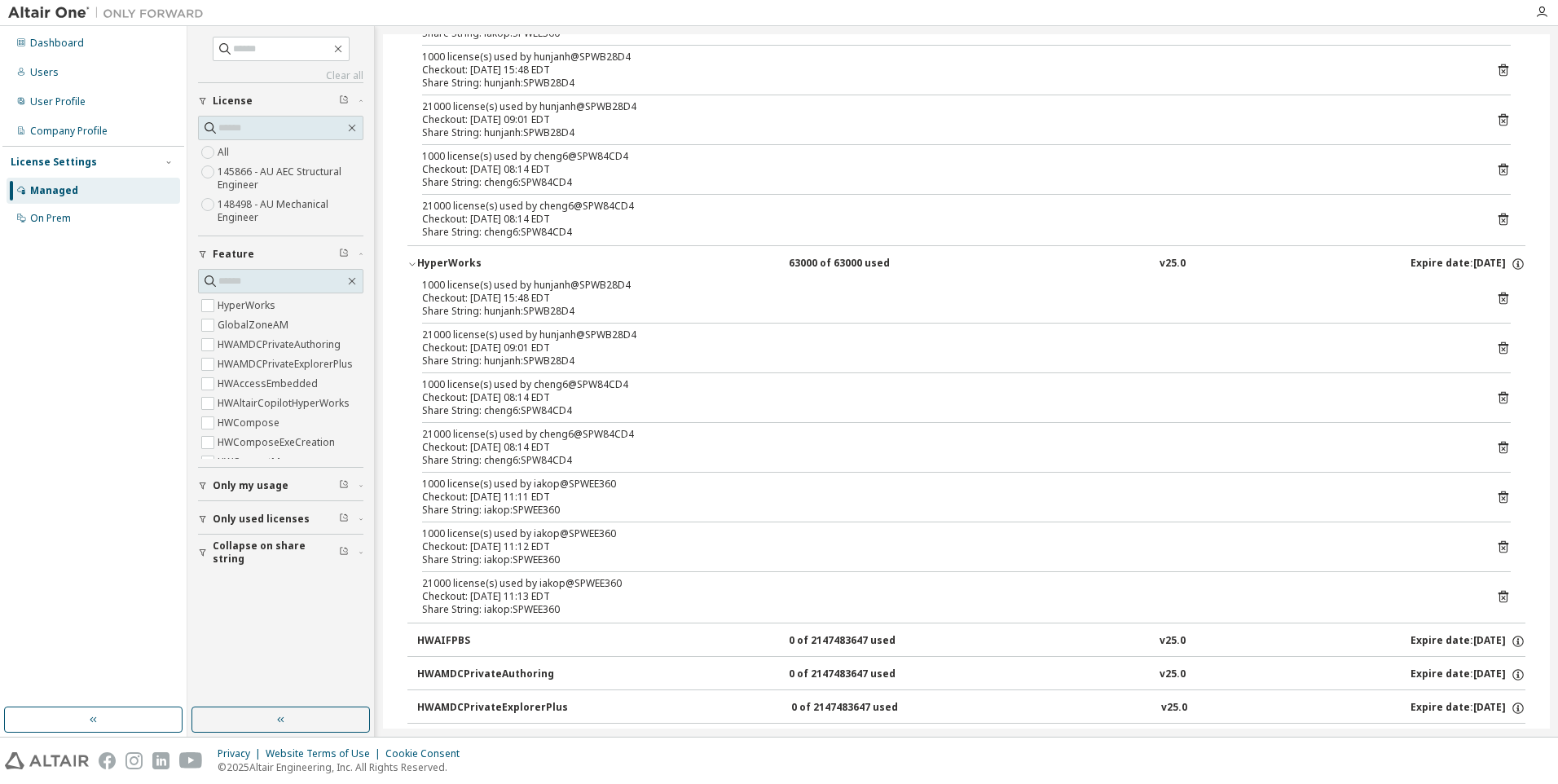
scroll to position [407, 0]
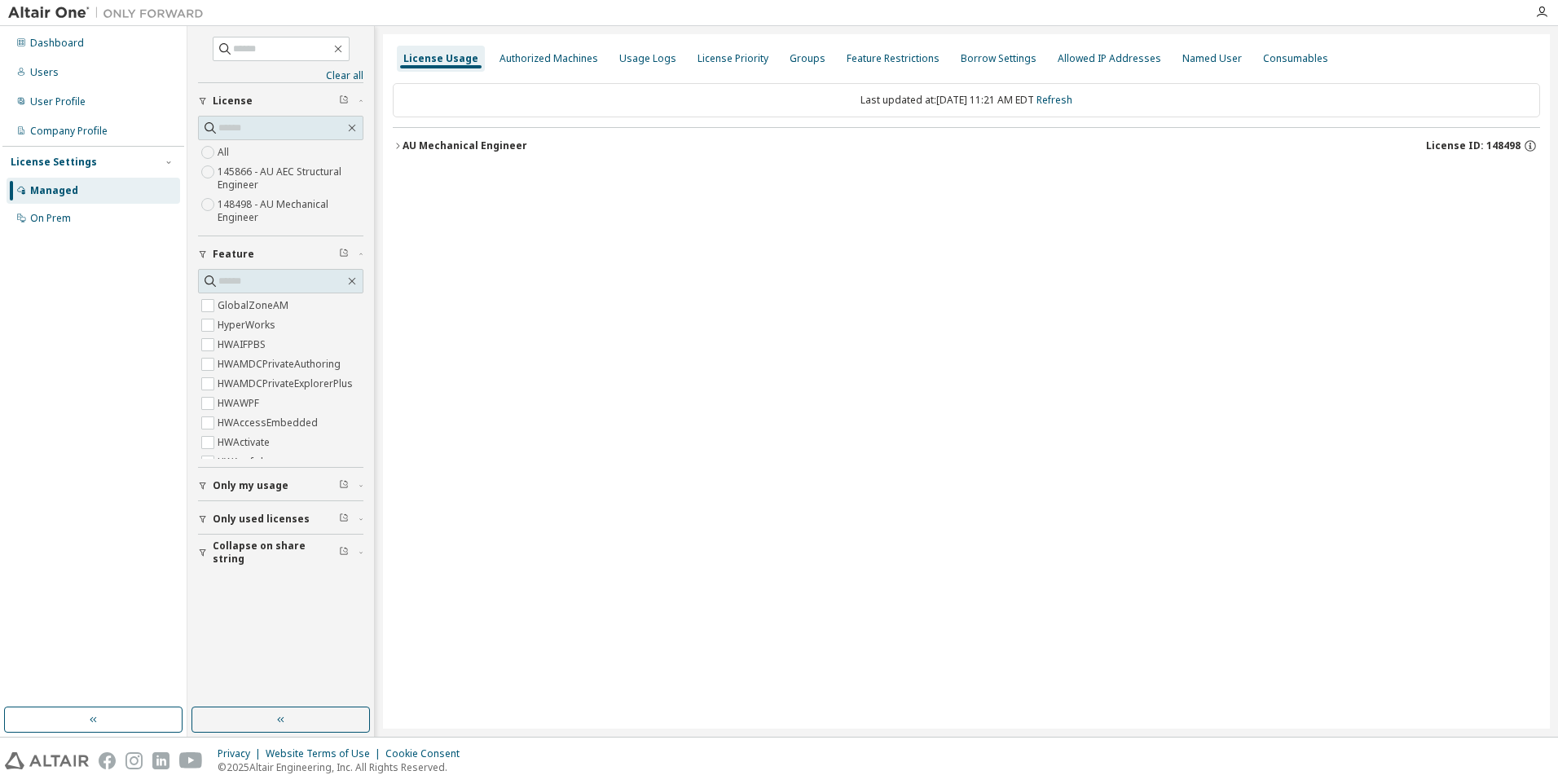
click at [401, 144] on icon "button" at bounding box center [397, 146] width 10 height 10
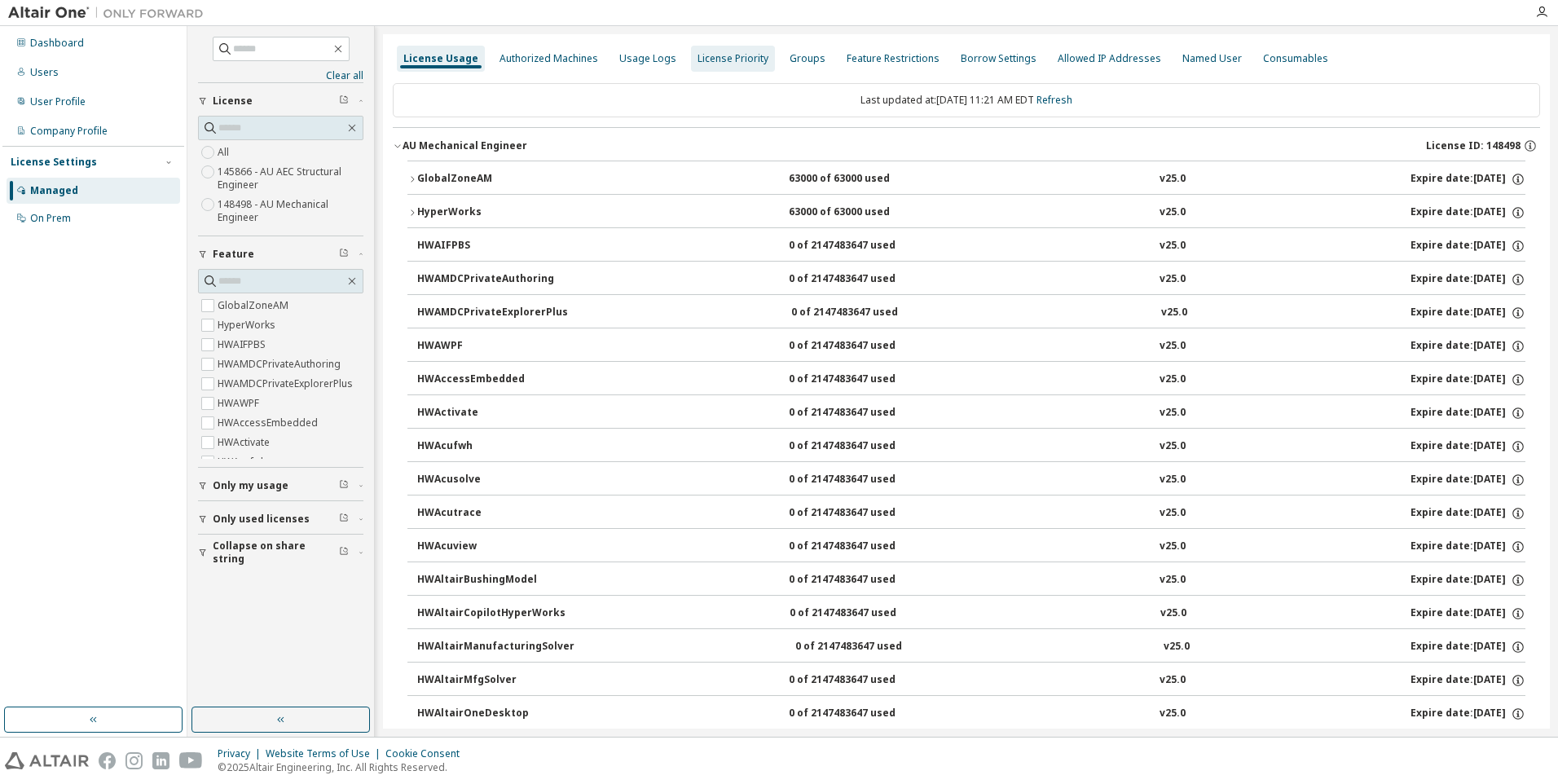
click at [721, 60] on div "License Priority" at bounding box center [732, 59] width 71 height 13
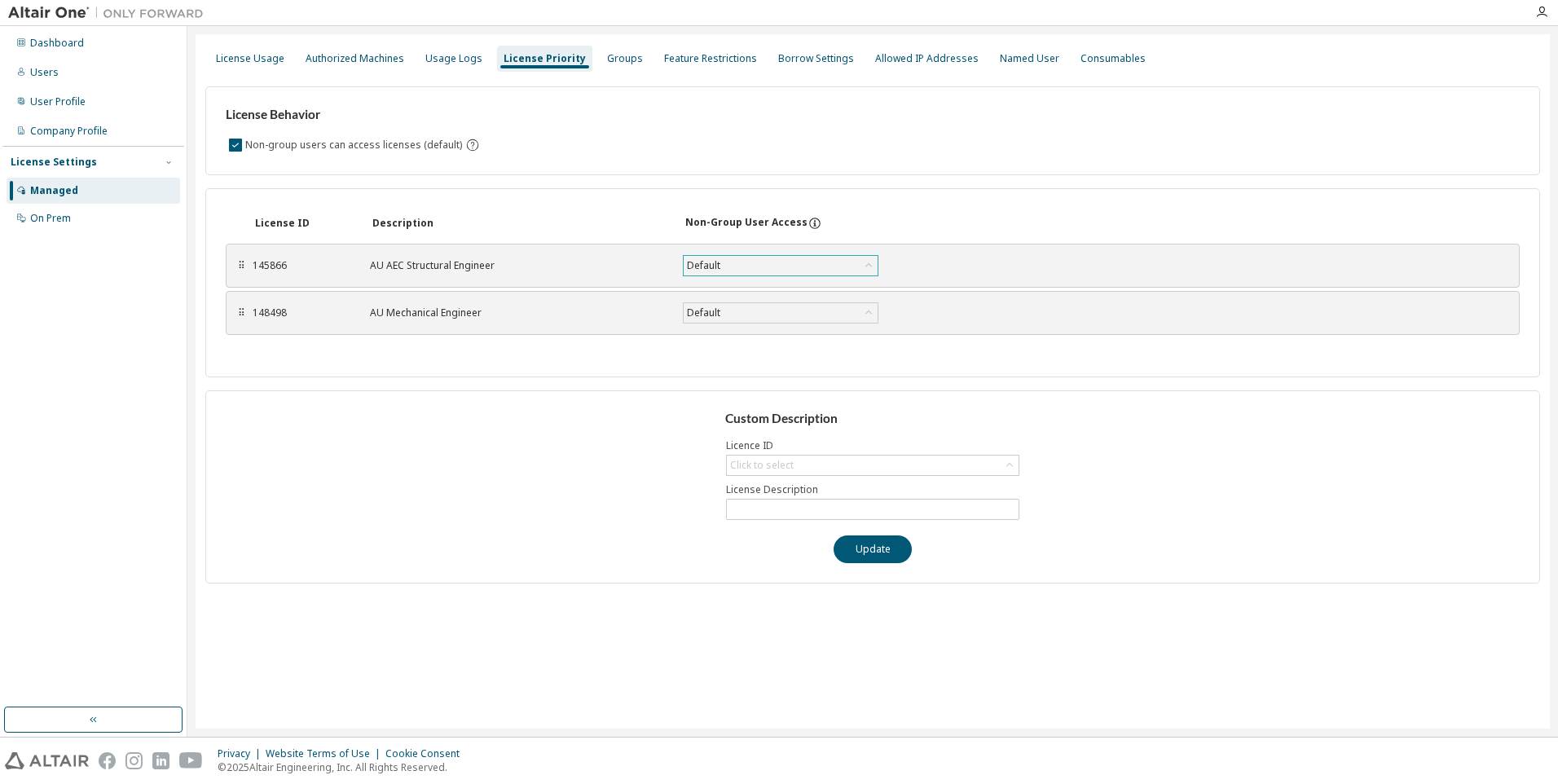
click at [831, 270] on div "Default" at bounding box center [781, 265] width 194 height 19
click at [309, 267] on div "145866" at bounding box center [301, 266] width 98 height 13
click at [239, 267] on div "⠿" at bounding box center [241, 266] width 10 height 13
click at [244, 273] on div "⠿ 145866 AU AEC Structural Engineer Default Save" at bounding box center [873, 265] width 1294 height 44
click at [245, 315] on div "⠿" at bounding box center [241, 313] width 10 height 13
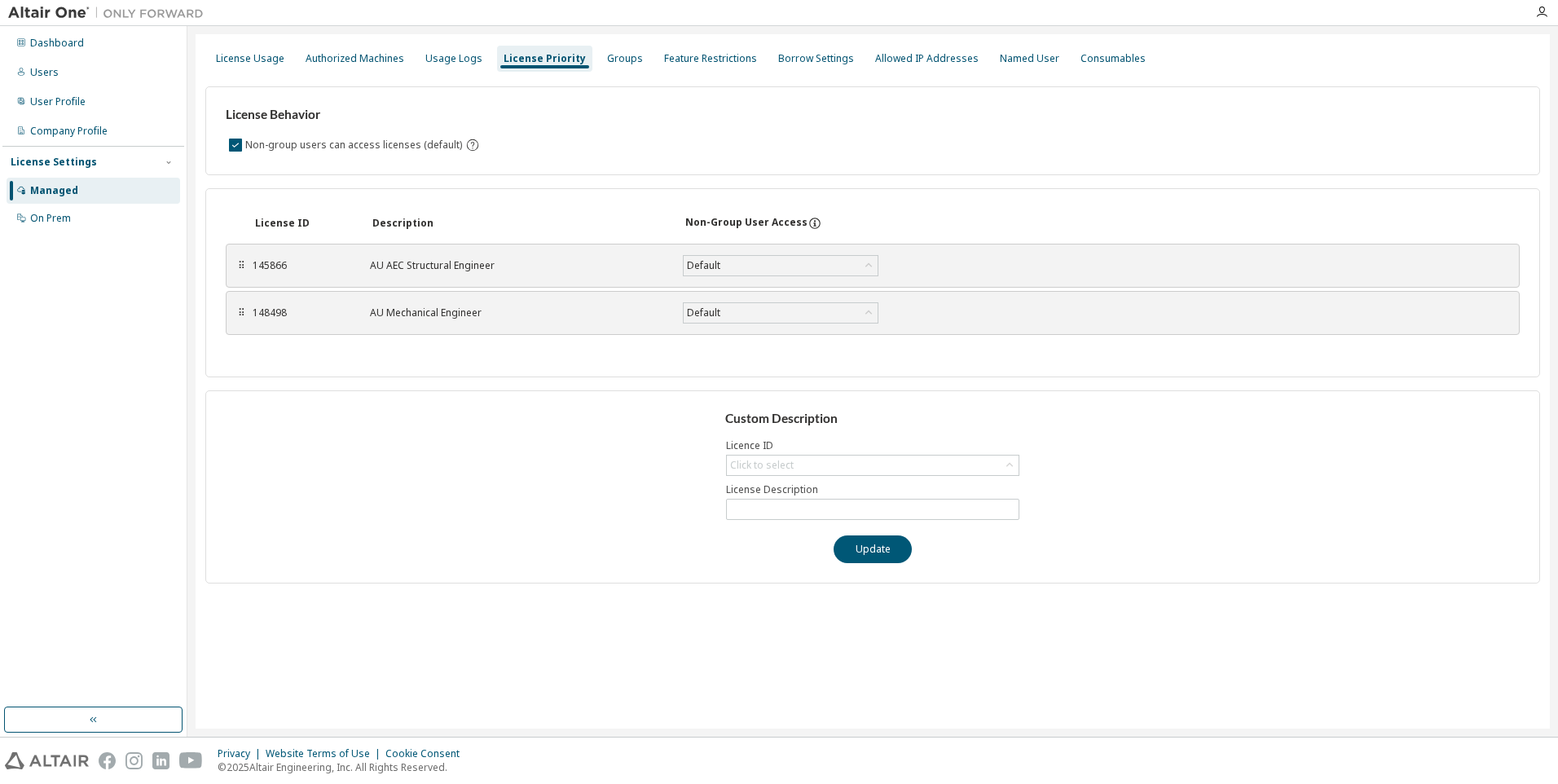
click at [676, 338] on div "License ID Description Non-Group User Access ⠿ 145866 AU AEC Structural Enginee…" at bounding box center [872, 283] width 1335 height 189
click at [607, 53] on div "Groups" at bounding box center [624, 59] width 36 height 13
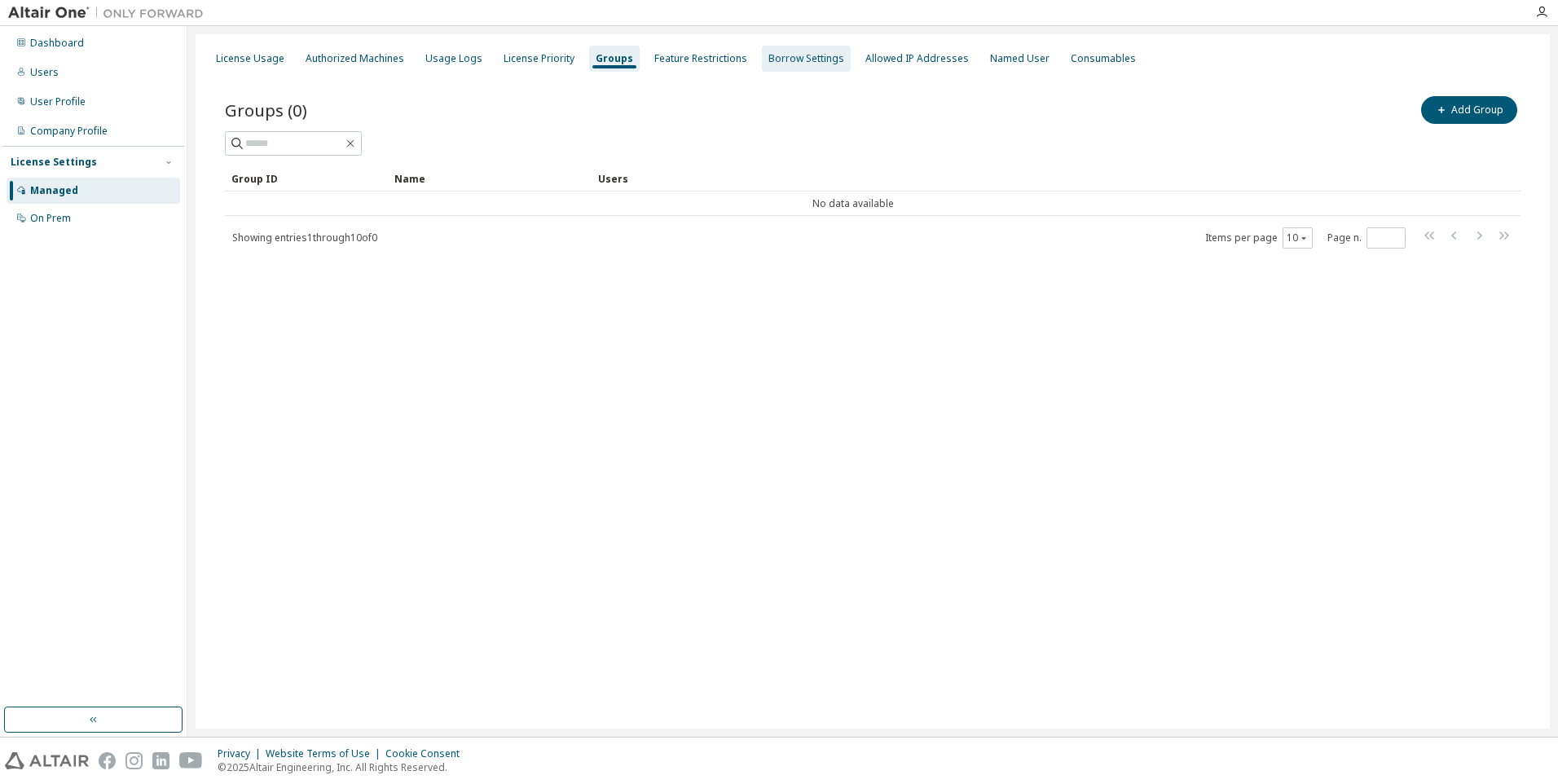
click at [781, 55] on div "Borrow Settings" at bounding box center [806, 59] width 76 height 13
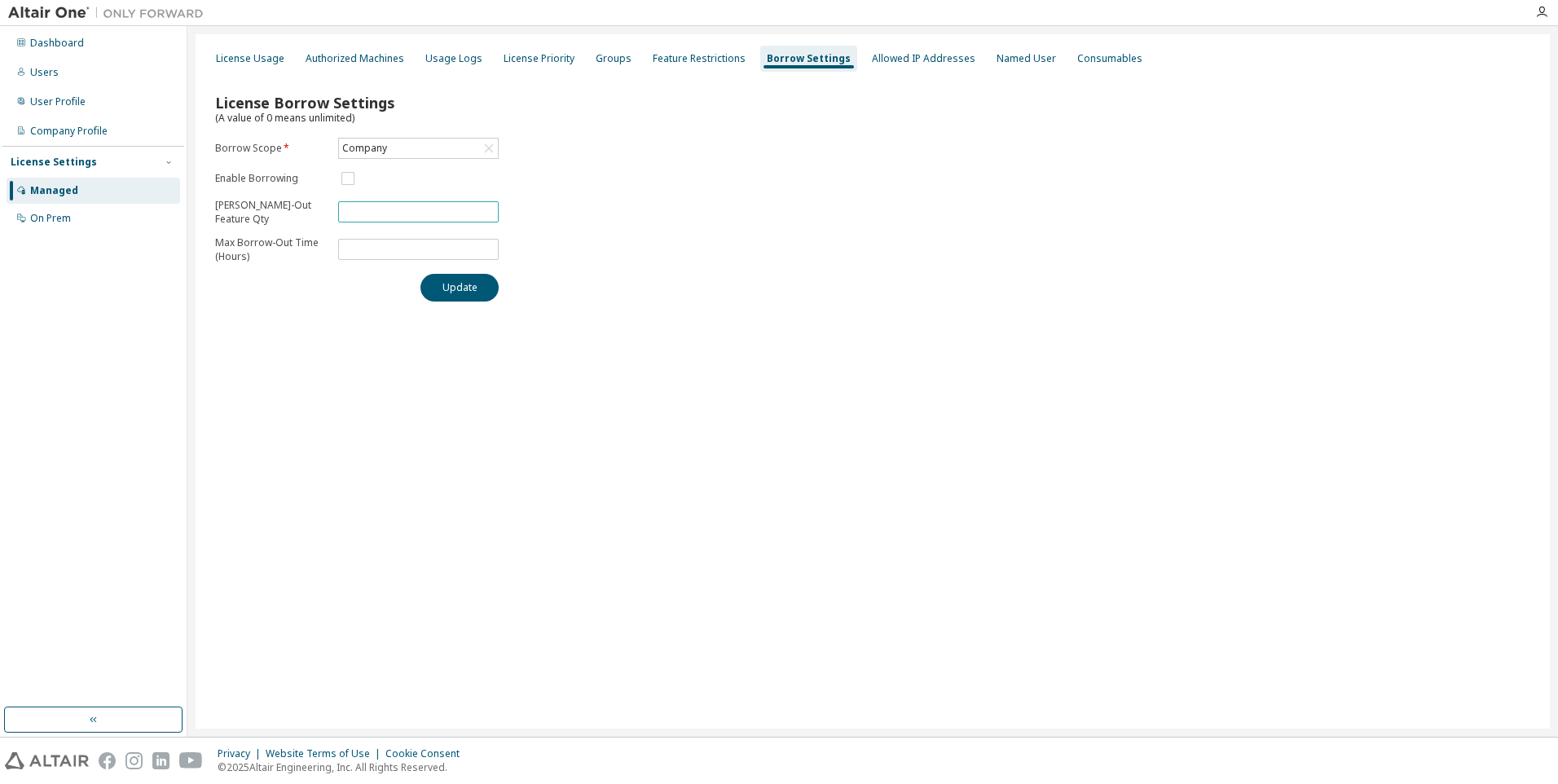
click at [406, 215] on input "**" at bounding box center [418, 212] width 152 height 13
click at [482, 217] on input "**" at bounding box center [418, 212] width 152 height 13
click at [489, 213] on input "**" at bounding box center [418, 212] width 152 height 13
click at [486, 208] on input "**" at bounding box center [418, 212] width 152 height 13
type input "**"
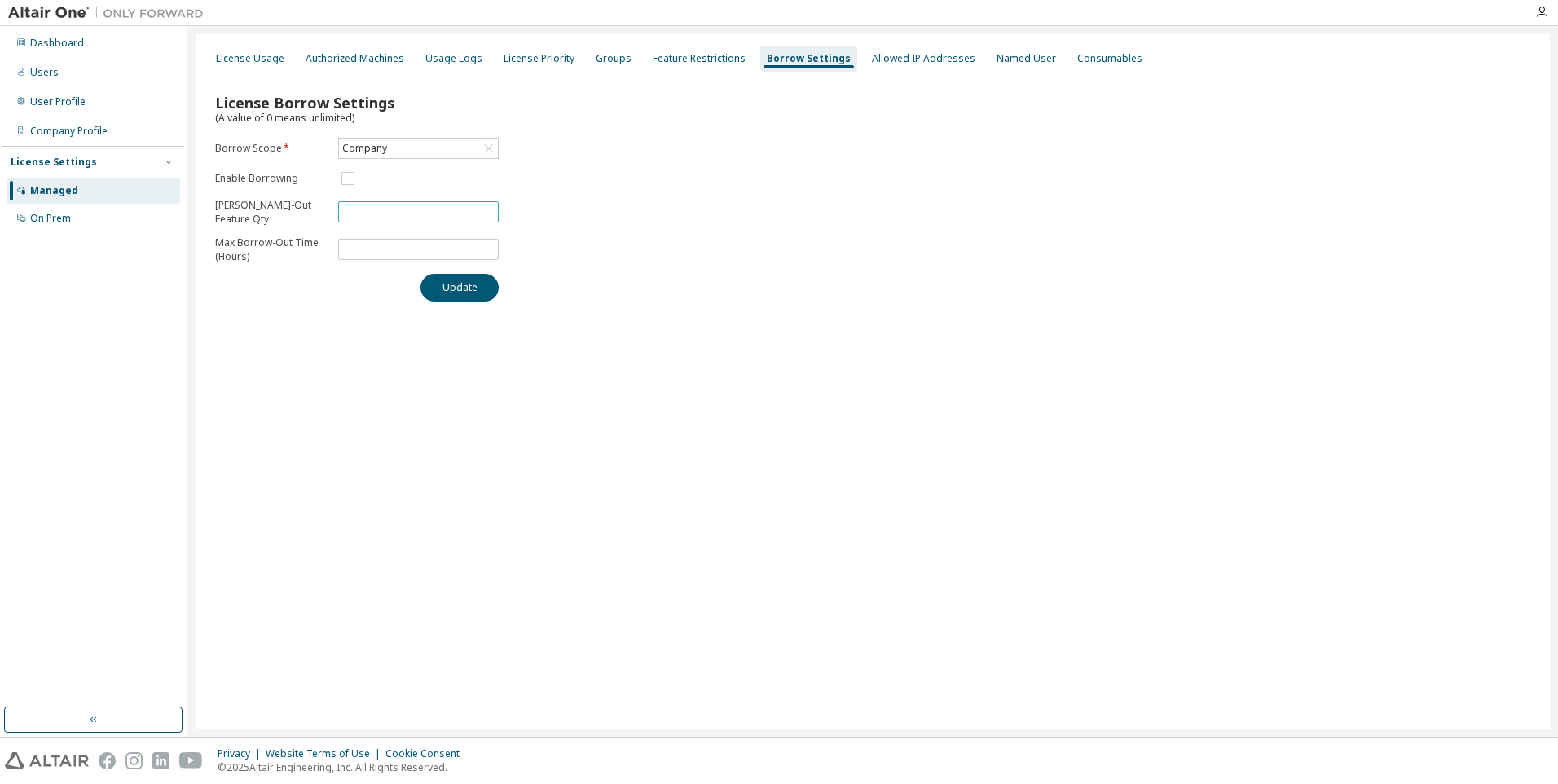
click at [486, 208] on input "**" at bounding box center [418, 212] width 152 height 13
click at [583, 216] on div "License Borrow Settings (A value of 0 means unlimited) Borrow Scope * Company E…" at bounding box center [872, 192] width 1335 height 238
click at [915, 55] on div "Allowed IP Addresses" at bounding box center [924, 59] width 104 height 13
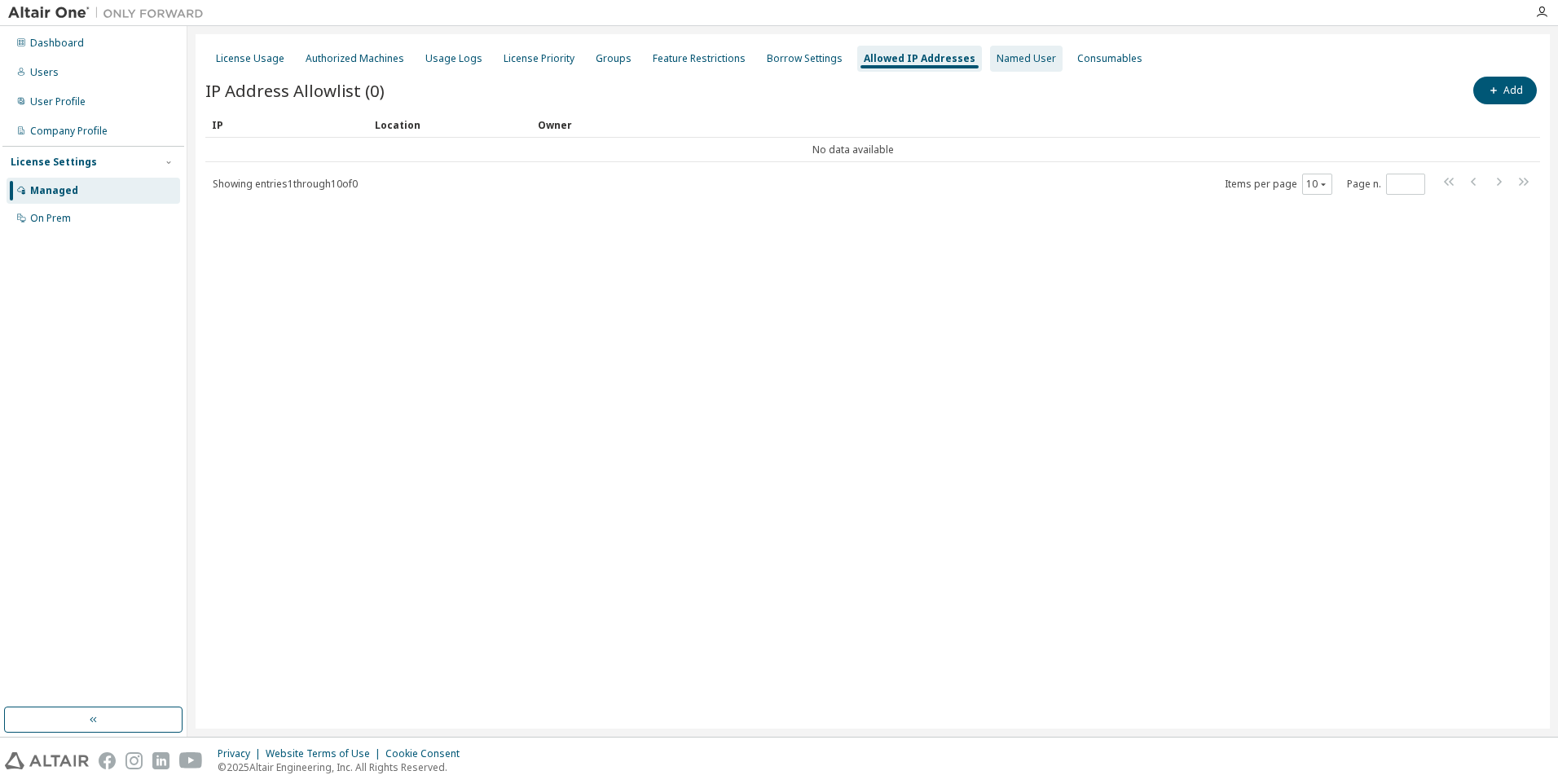
click at [1005, 64] on div "Named User" at bounding box center [1026, 59] width 59 height 13
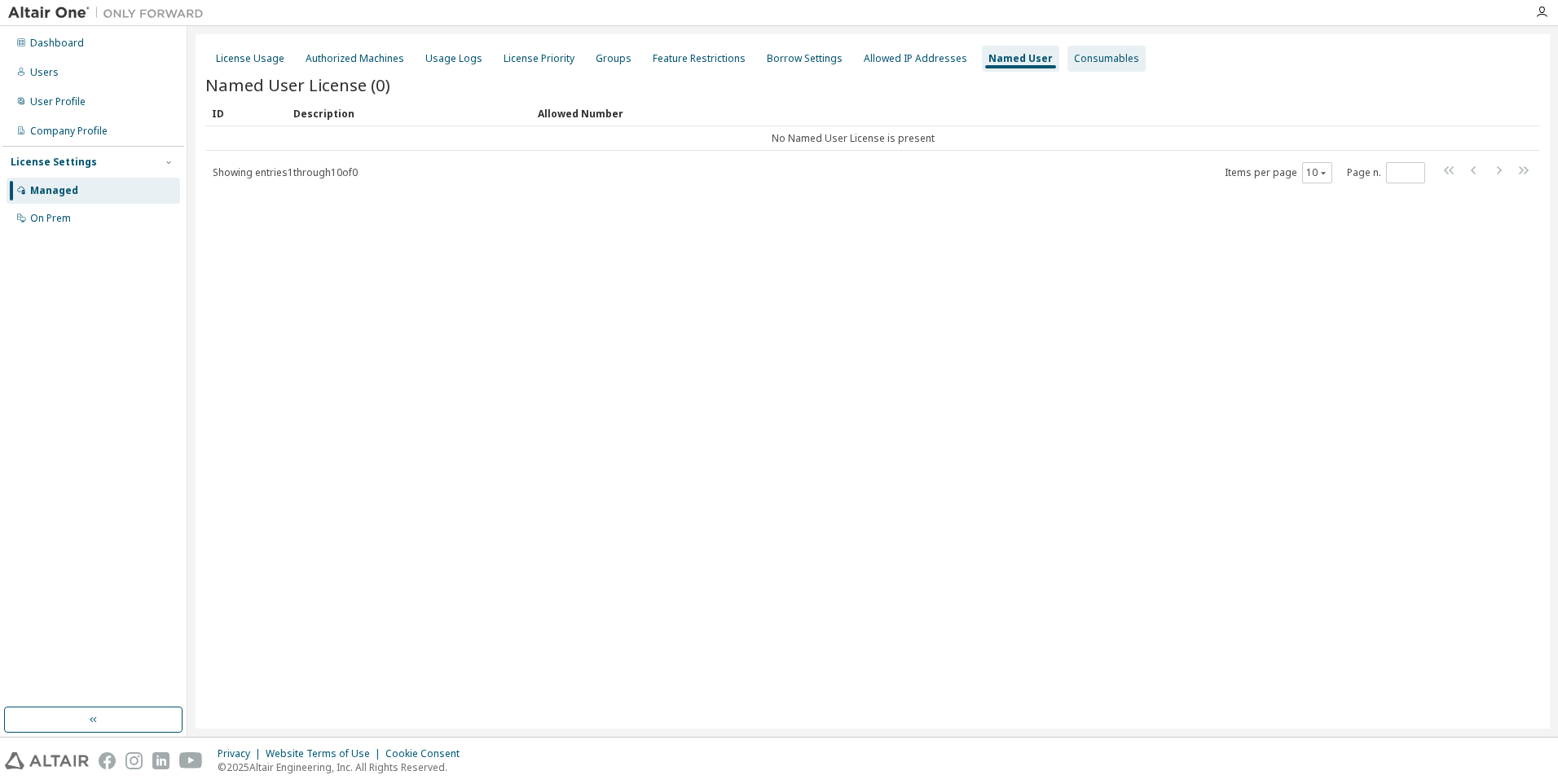
click at [1091, 64] on div "Consumables" at bounding box center [1106, 59] width 65 height 13
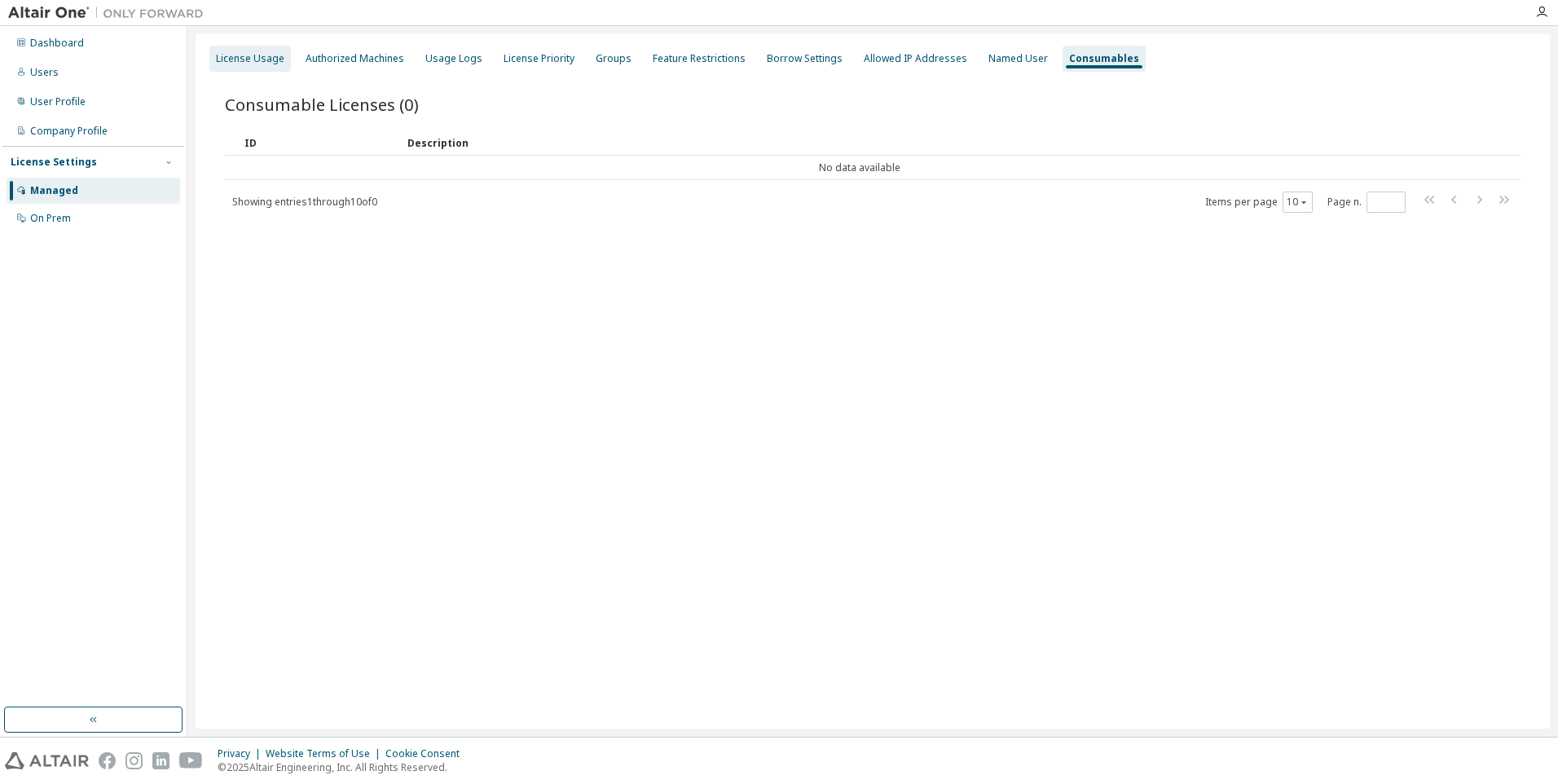
click at [249, 55] on div "License Usage" at bounding box center [250, 59] width 69 height 13
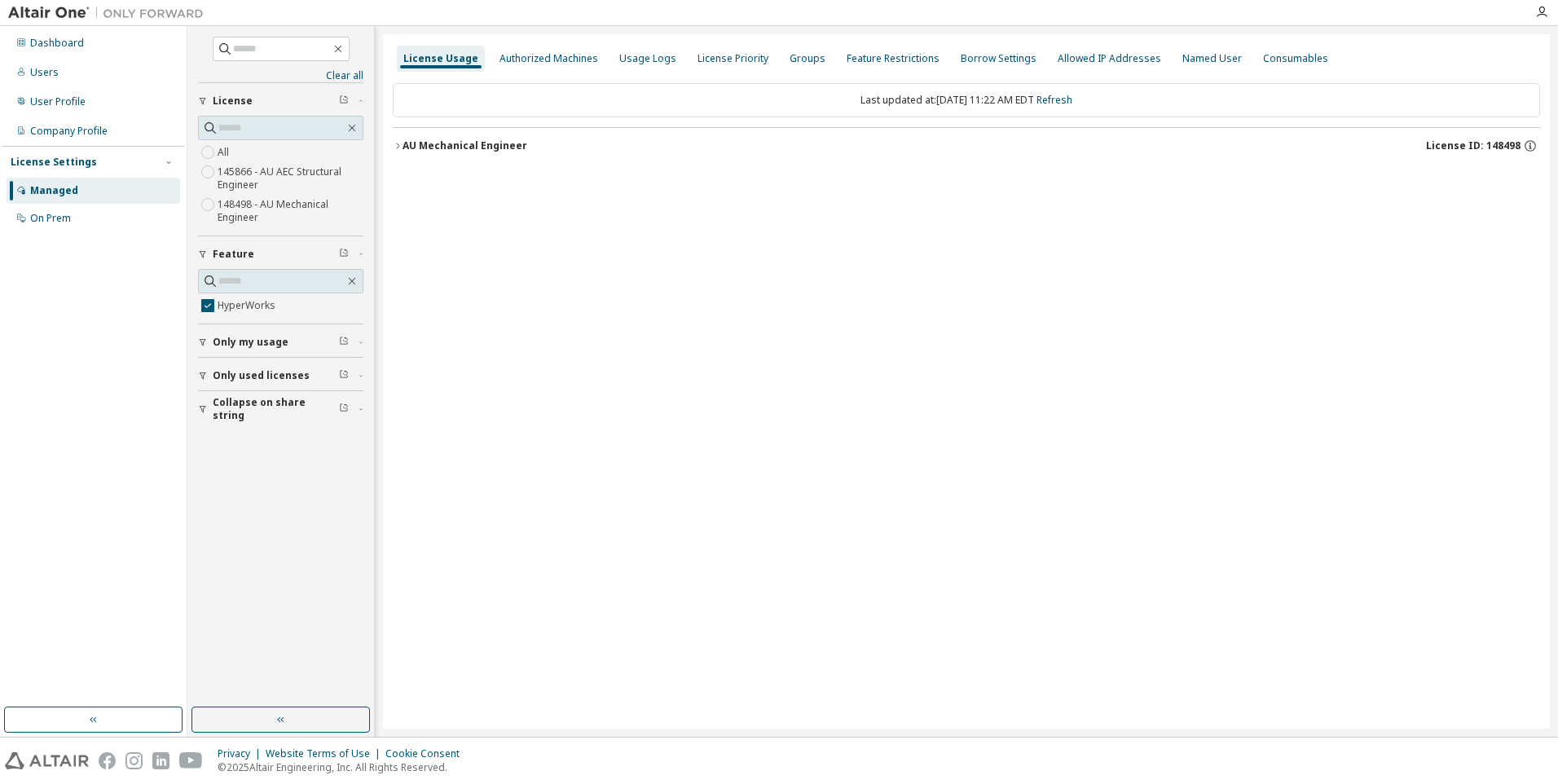
click at [397, 143] on icon "button" at bounding box center [397, 146] width 10 height 10
click at [413, 177] on icon "button" at bounding box center [413, 179] width 10 height 10
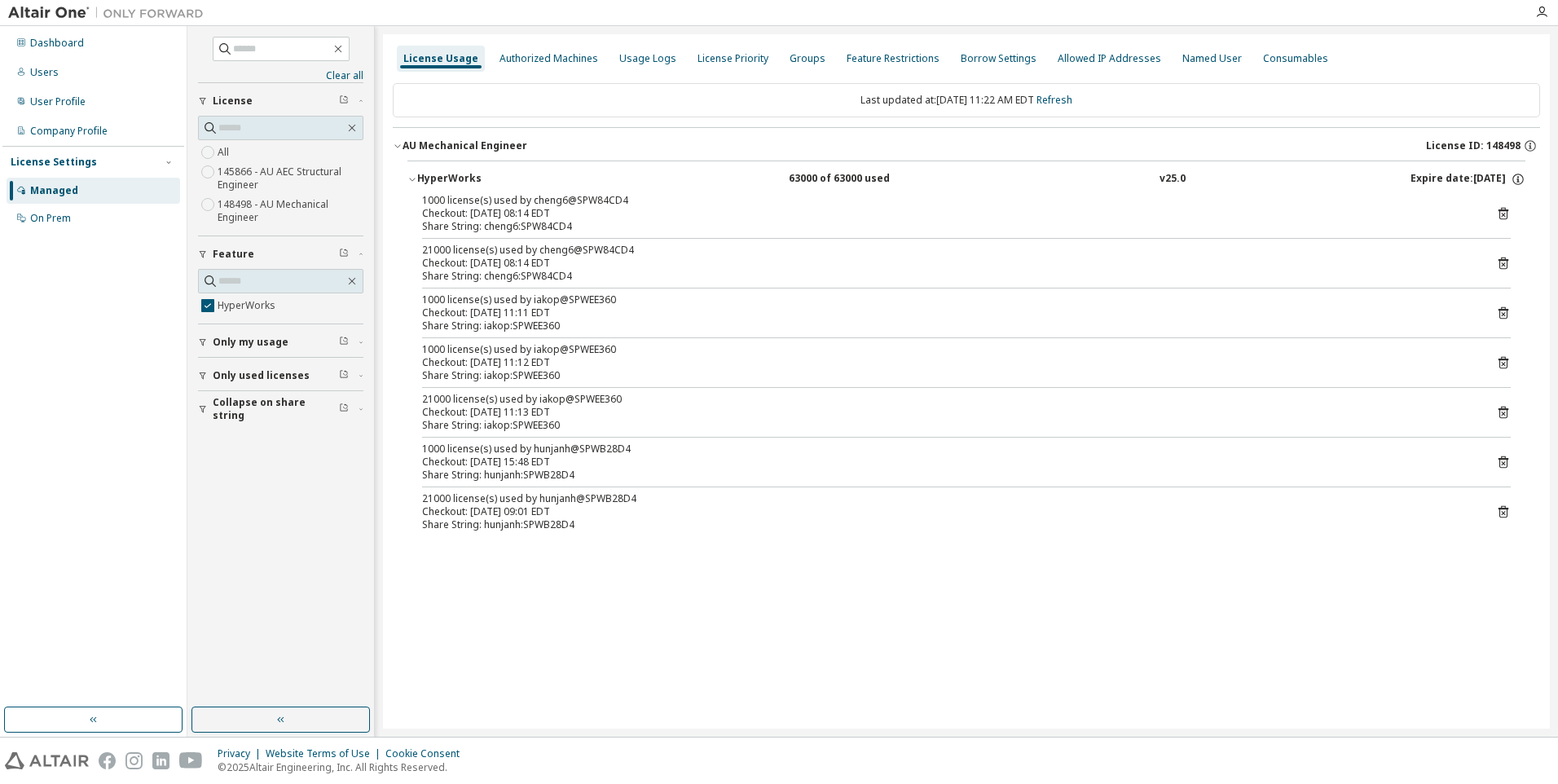
click at [459, 255] on div "21000 license(s) used by cheng6@SPW84CD4" at bounding box center [946, 250] width 1049 height 13
click at [518, 415] on div "Checkout: [DATE] 11:13 EDT" at bounding box center [946, 412] width 1049 height 13
click at [284, 314] on span "HyperWorks" at bounding box center [281, 305] width 166 height 19
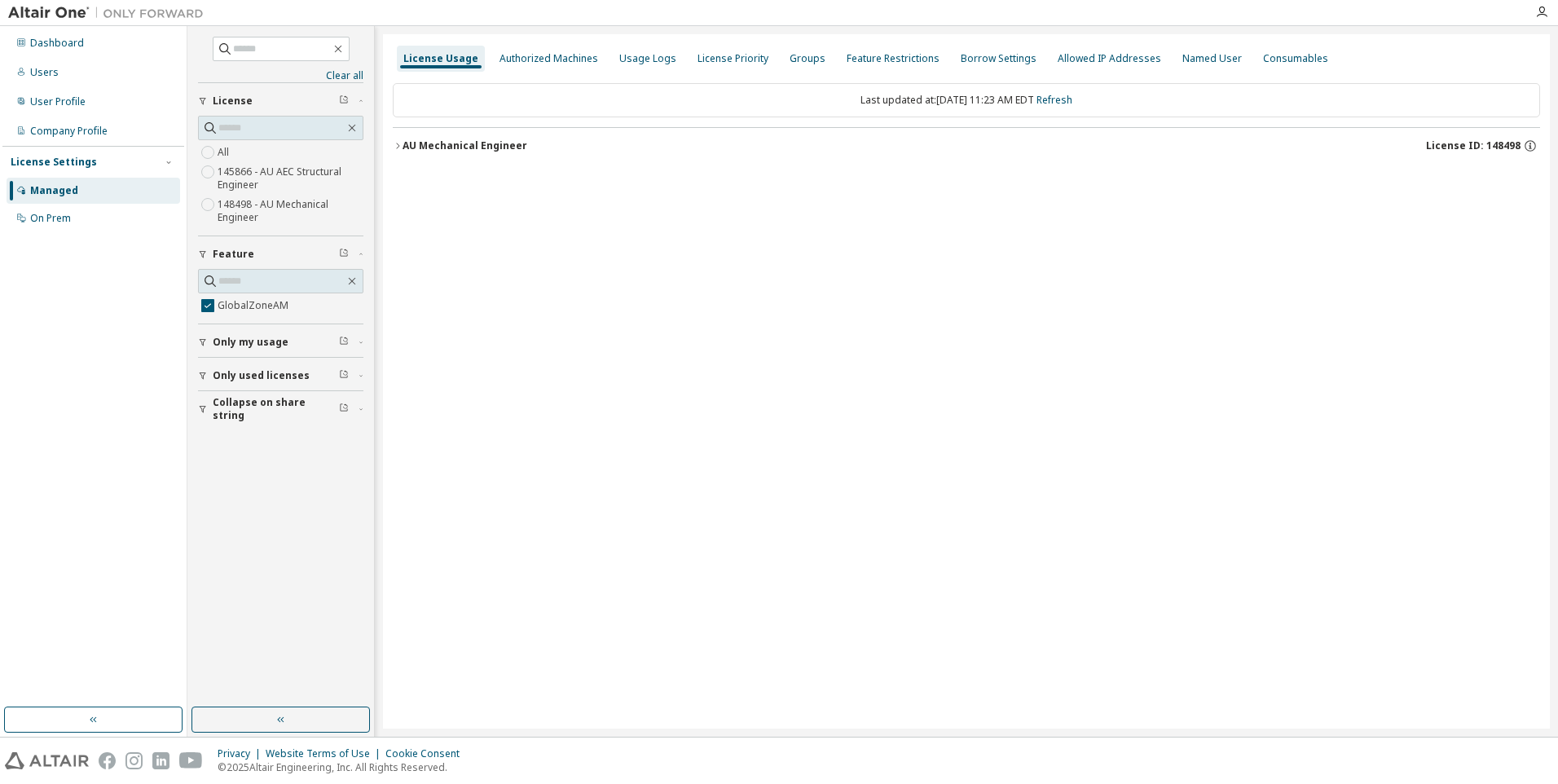
click at [401, 149] on icon "button" at bounding box center [397, 146] width 10 height 10
click at [410, 178] on icon "button" at bounding box center [413, 179] width 10 height 10
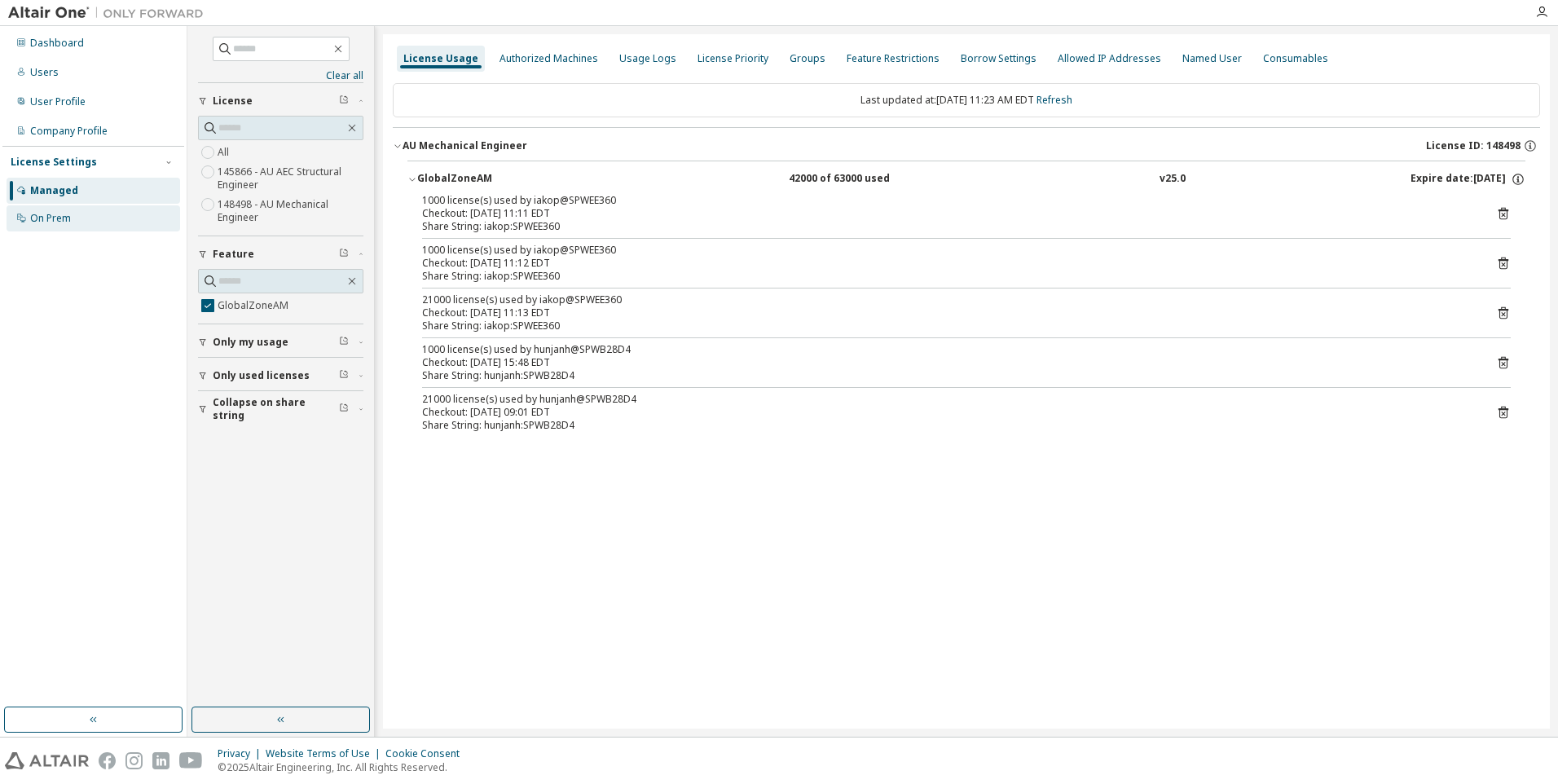
click at [63, 220] on div "On Prem" at bounding box center [50, 218] width 41 height 13
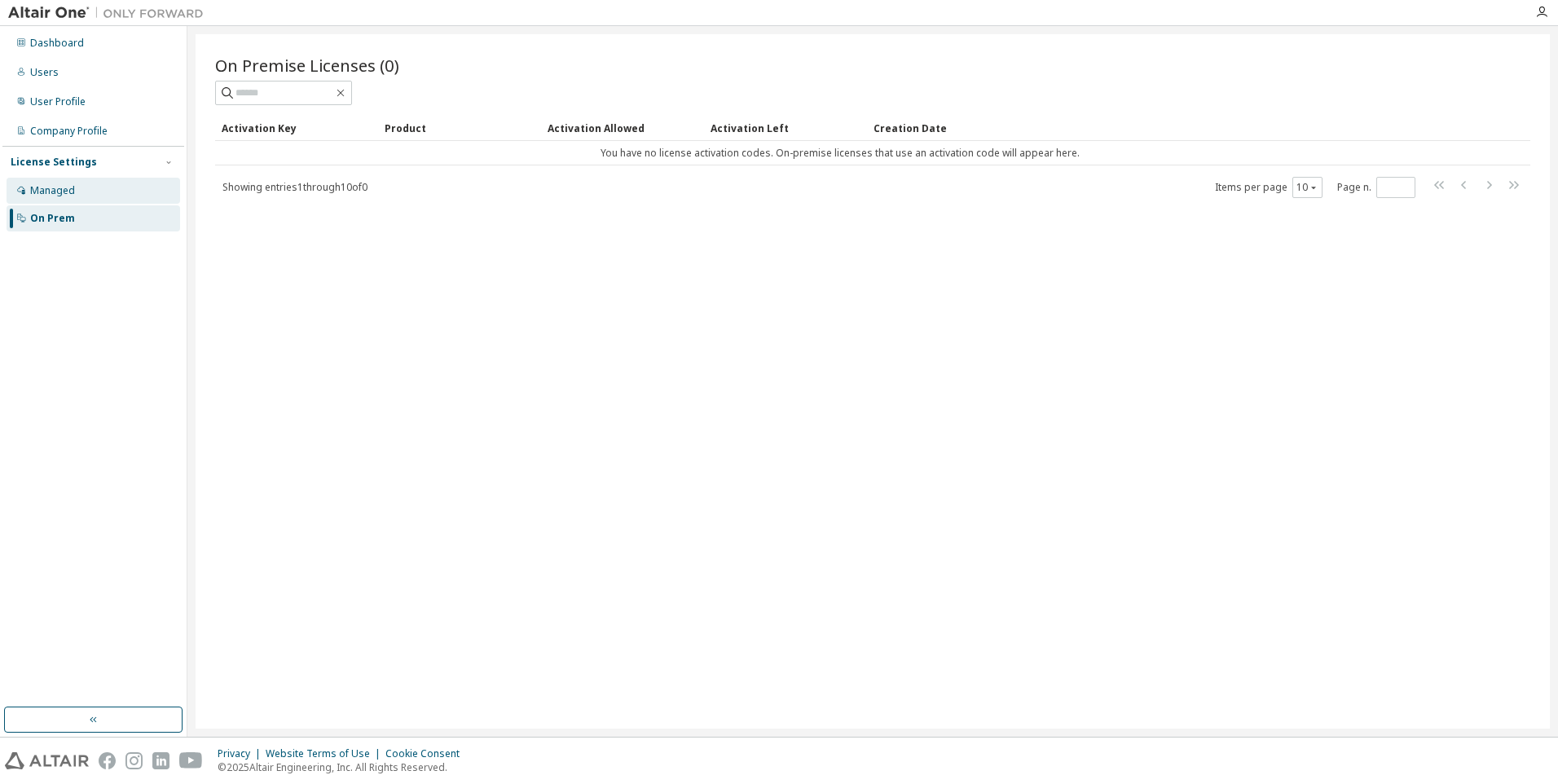
click at [59, 185] on div "Managed" at bounding box center [53, 191] width 45 height 13
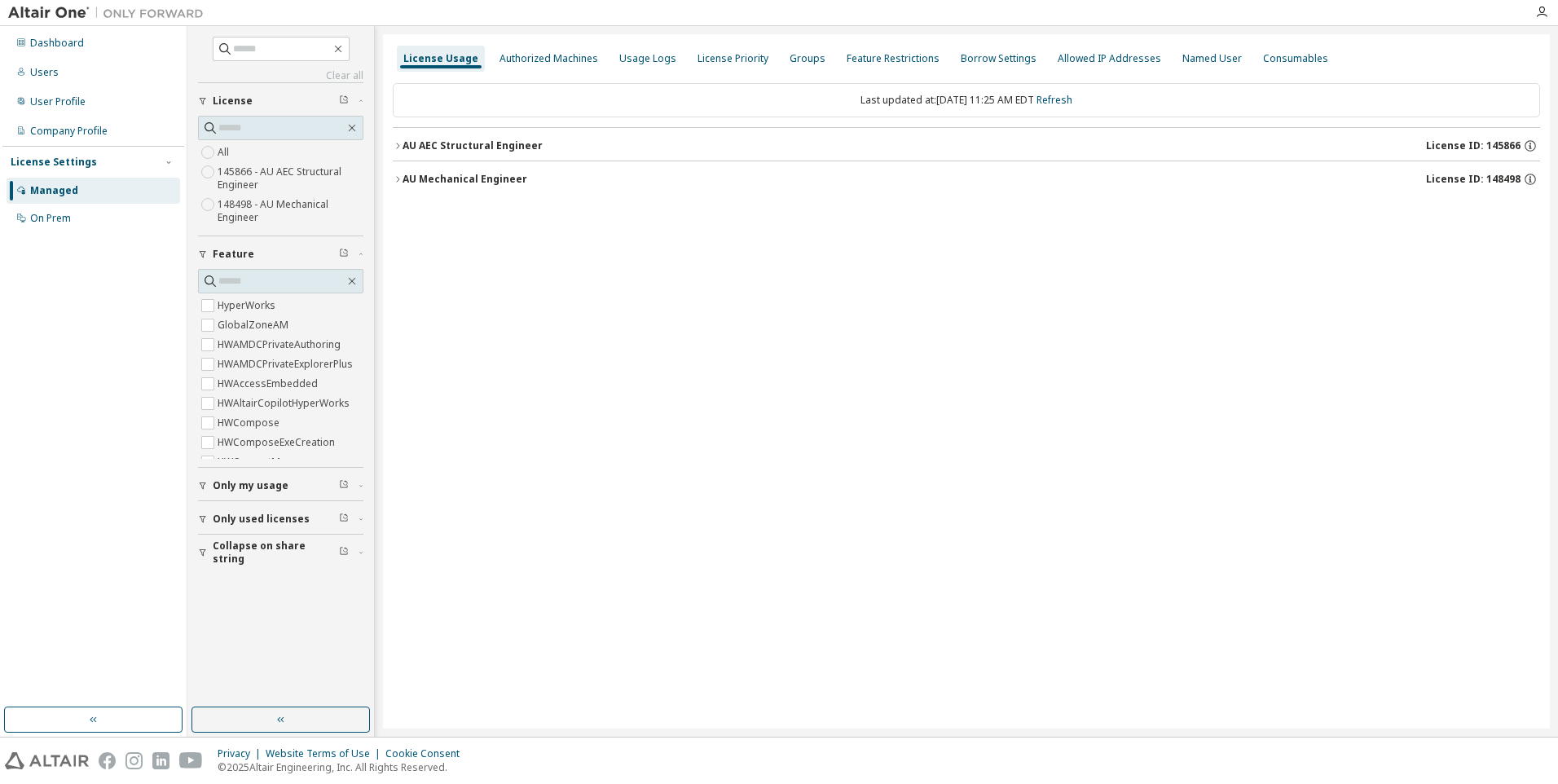
click at [716, 412] on div "License Usage Authorized Machines Usage Logs License Priority Groups Feature Re…" at bounding box center [966, 382] width 1166 height 694
click at [392, 137] on div "License Usage Authorized Machines Usage Logs License Priority Groups Feature Re…" at bounding box center [966, 382] width 1166 height 694
click at [397, 146] on icon "button" at bounding box center [397, 146] width 10 height 10
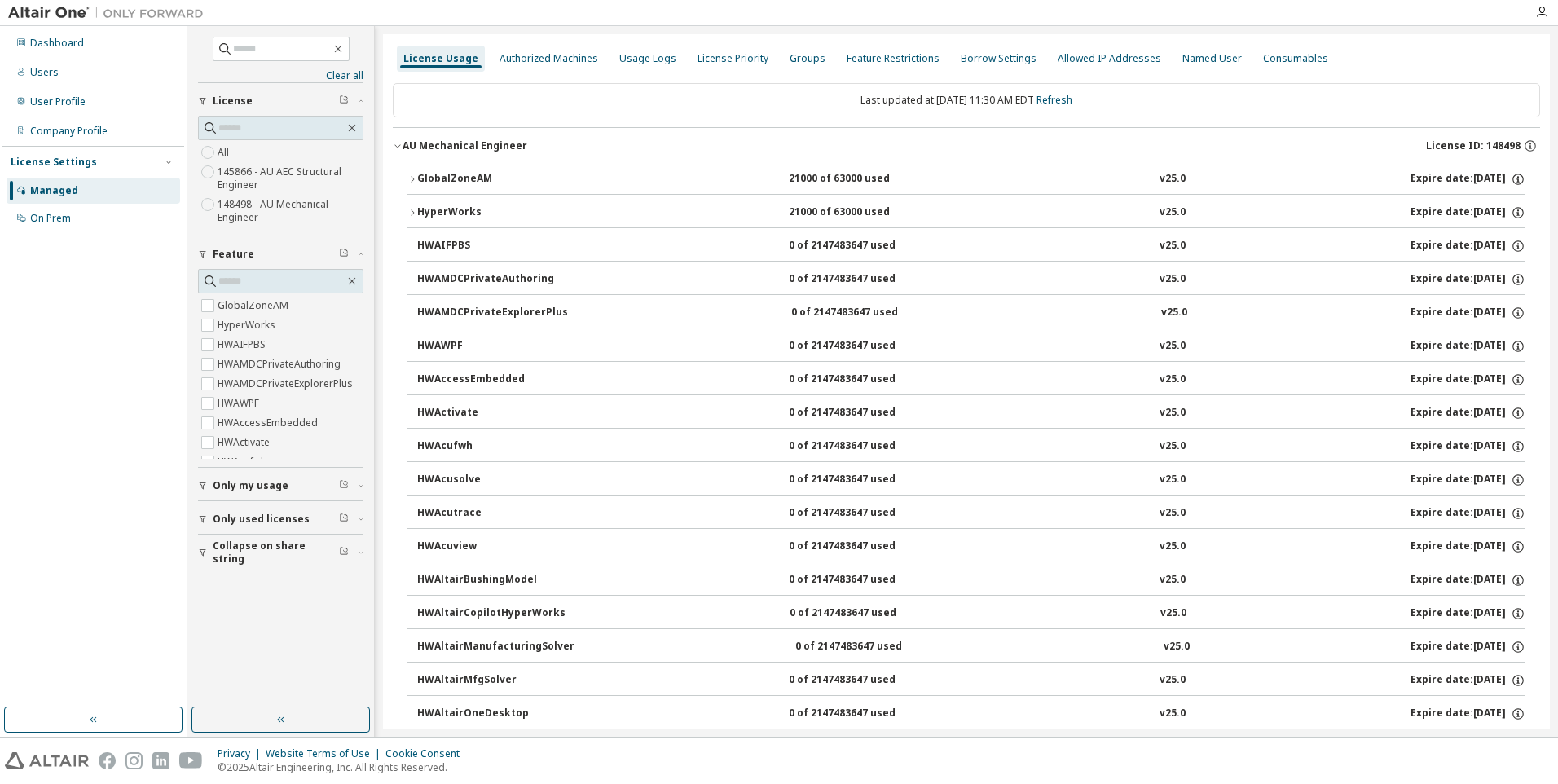
click at [412, 181] on icon "button" at bounding box center [413, 179] width 10 height 10
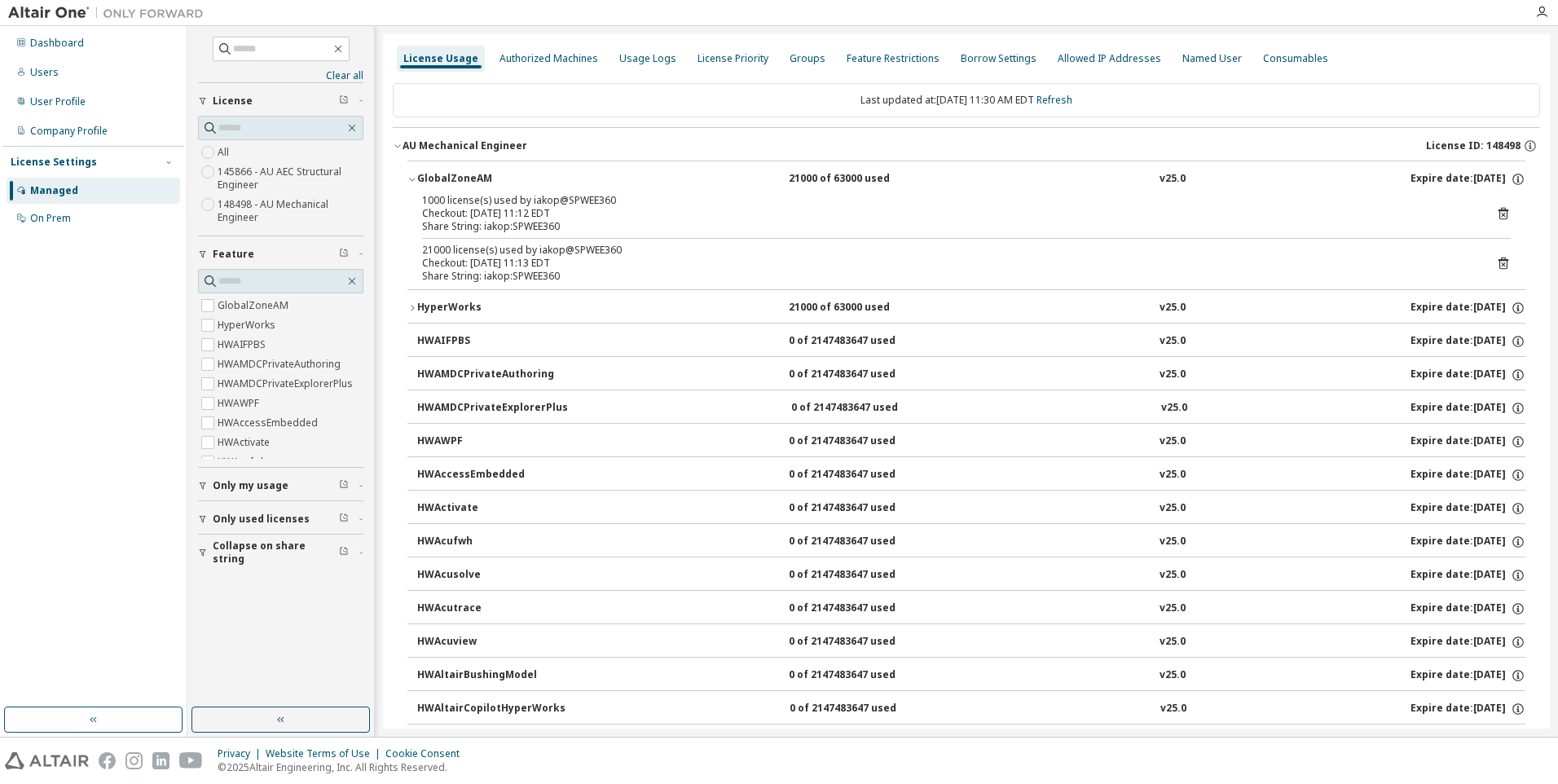
click at [412, 310] on icon "button" at bounding box center [413, 308] width 10 height 10
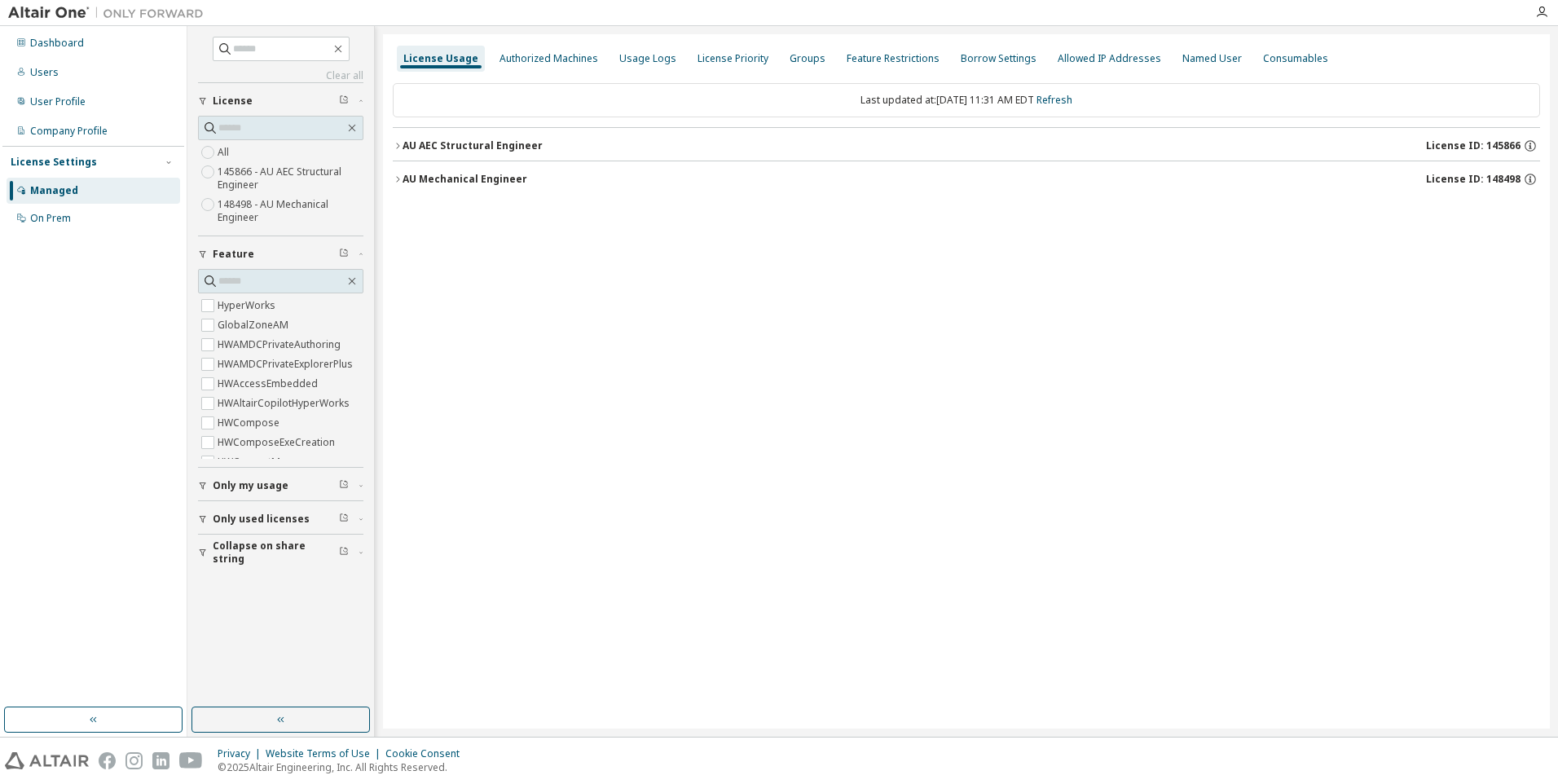
click at [400, 146] on icon "button" at bounding box center [397, 146] width 10 height 10
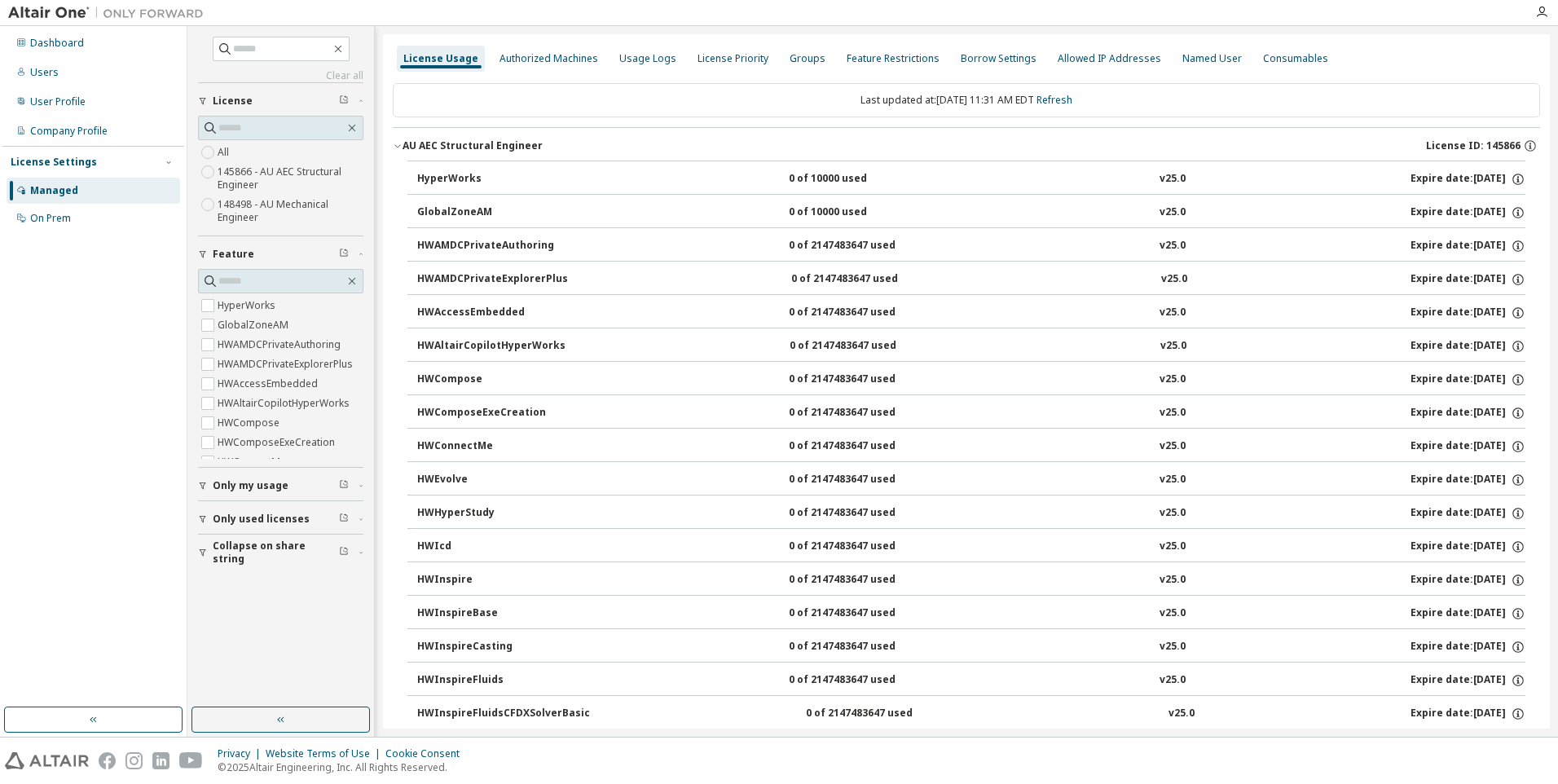
click at [394, 145] on icon "button" at bounding box center [397, 146] width 10 height 10
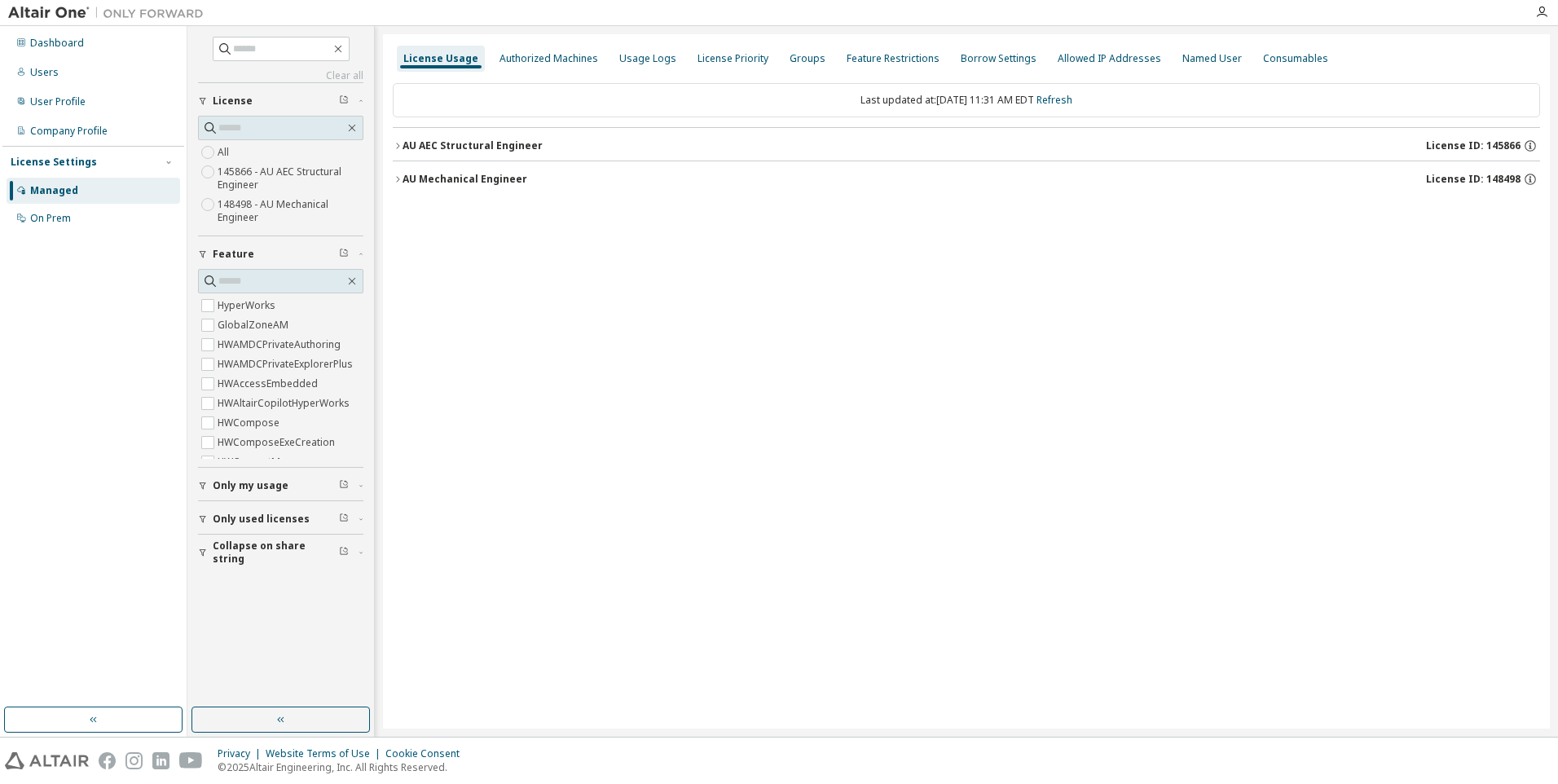
click at [397, 181] on icon "button" at bounding box center [397, 178] width 3 height 6
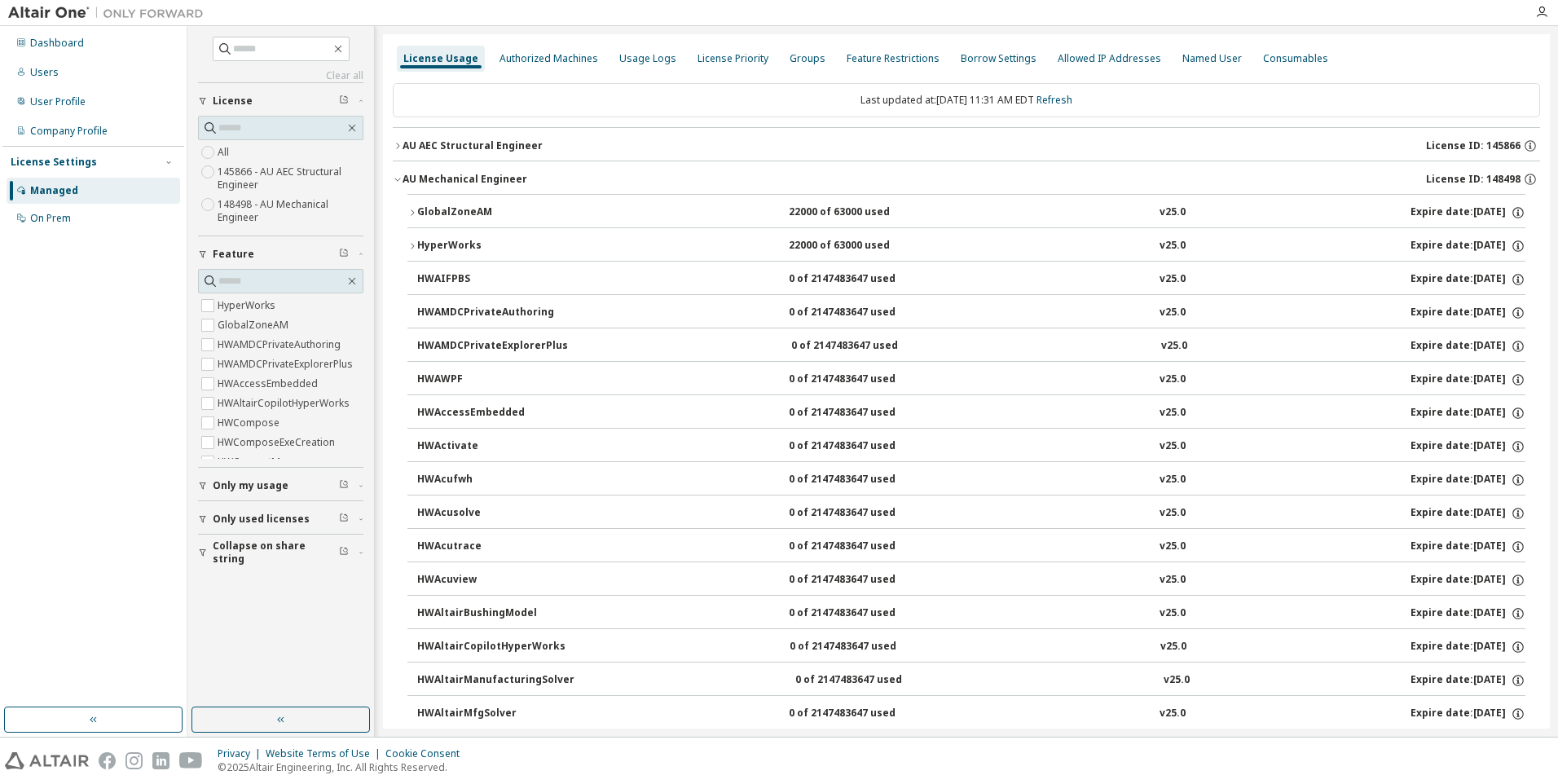
click at [414, 209] on icon "button" at bounding box center [413, 213] width 10 height 10
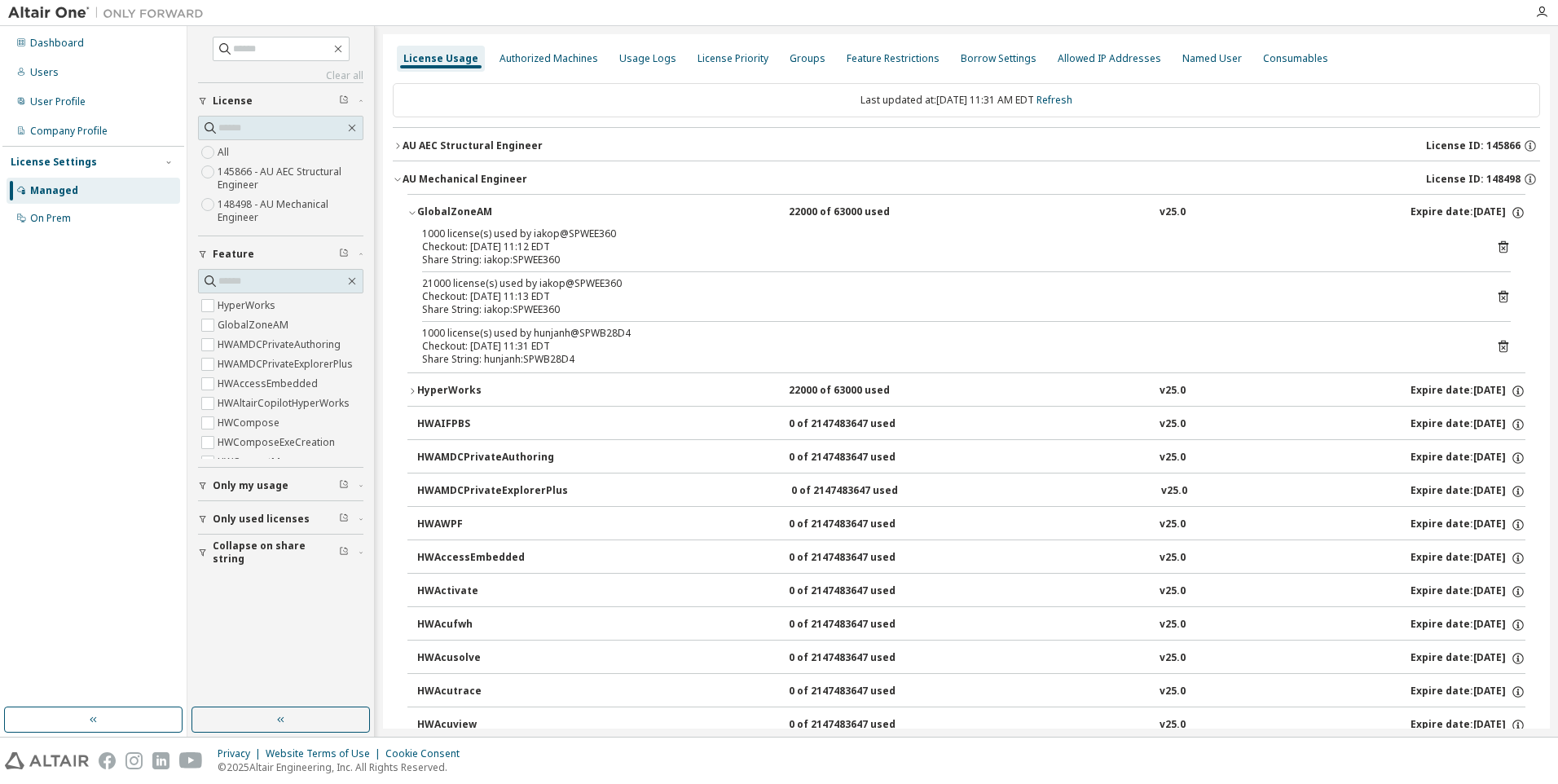
click at [407, 392] on icon "button" at bounding box center [413, 392] width 10 height 10
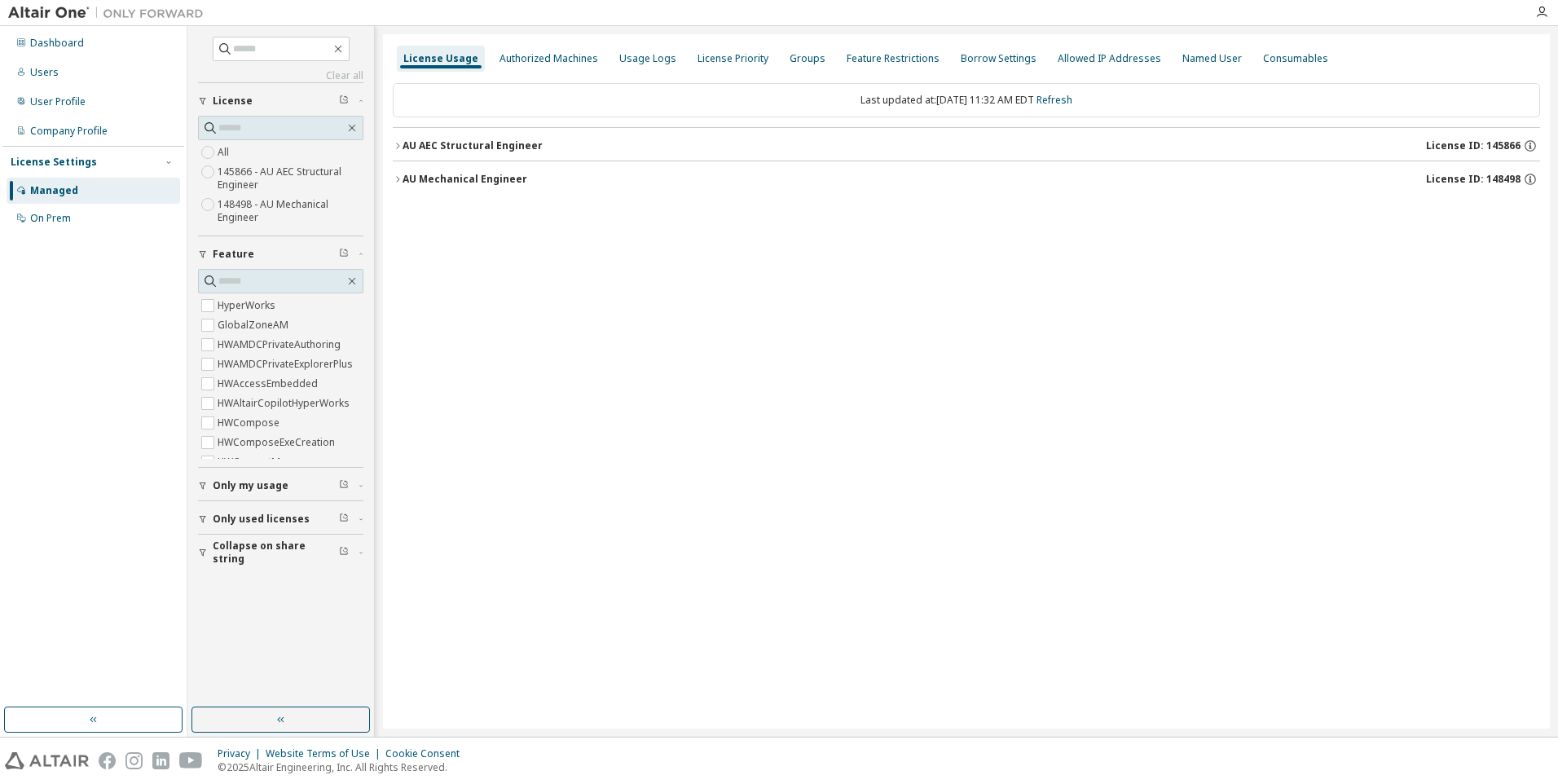
click at [398, 185] on button "AU Mechanical Engineer License ID: 148498" at bounding box center [966, 179] width 1147 height 36
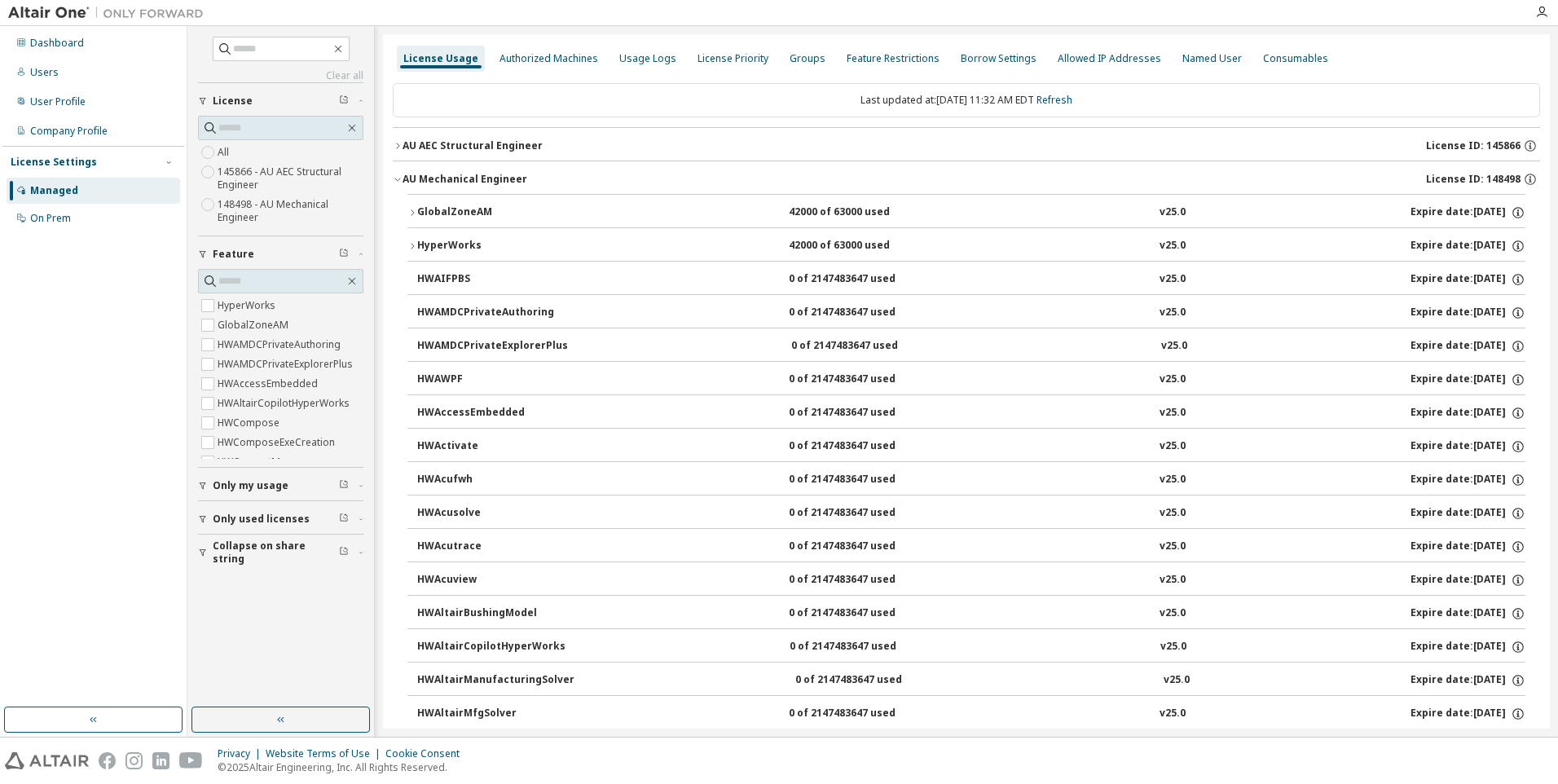
click at [415, 213] on icon "button" at bounding box center [413, 213] width 10 height 10
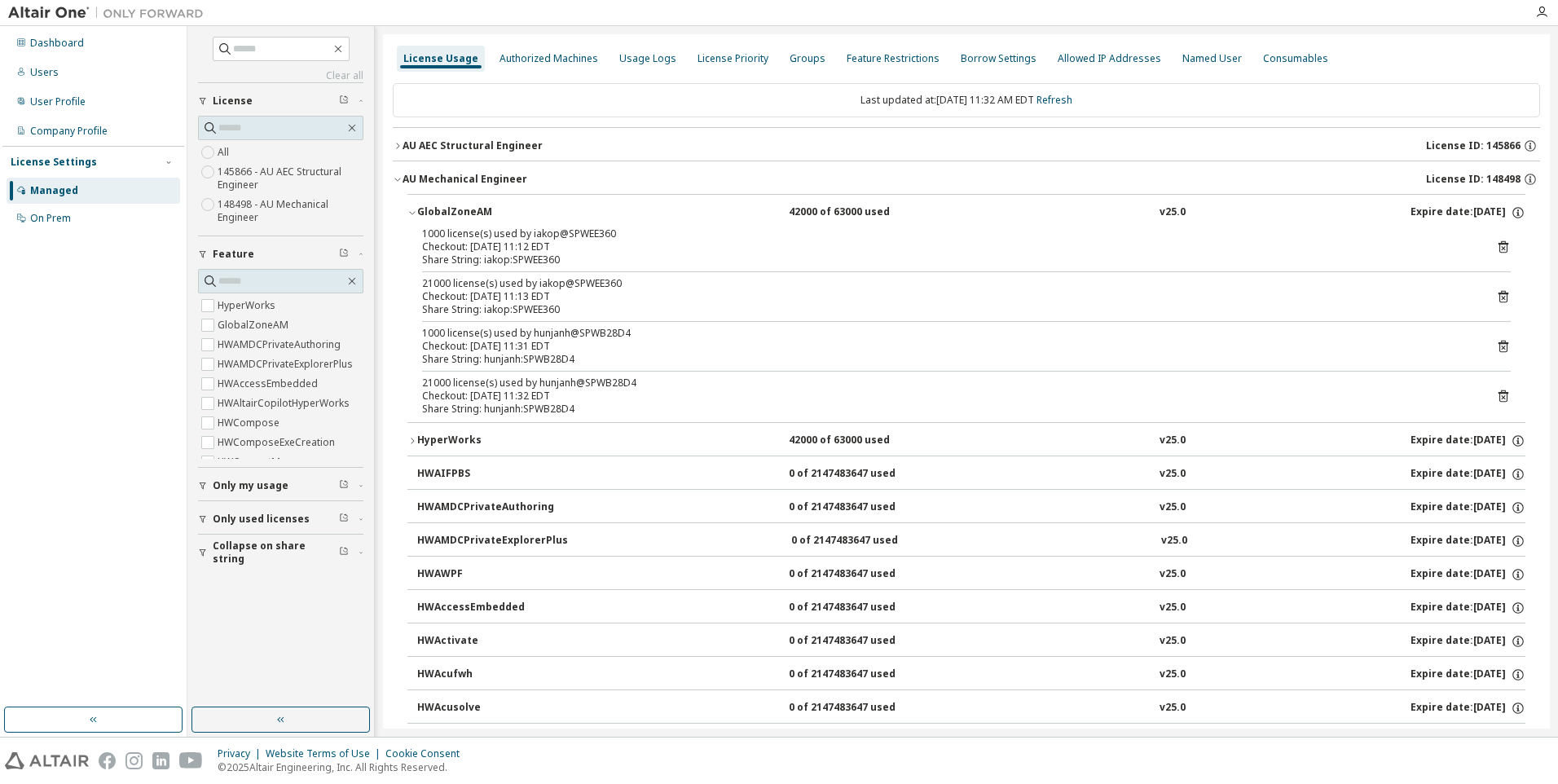
click at [412, 440] on icon "button" at bounding box center [413, 441] width 10 height 10
